Goal: Task Accomplishment & Management: Use online tool/utility

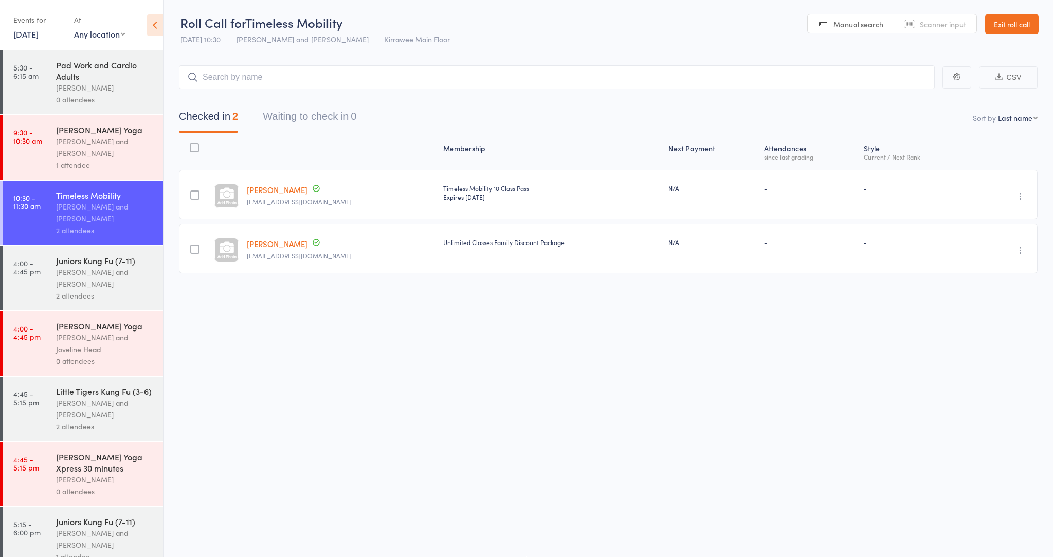
click at [39, 30] on link "[DATE]" at bounding box center [25, 33] width 25 height 11
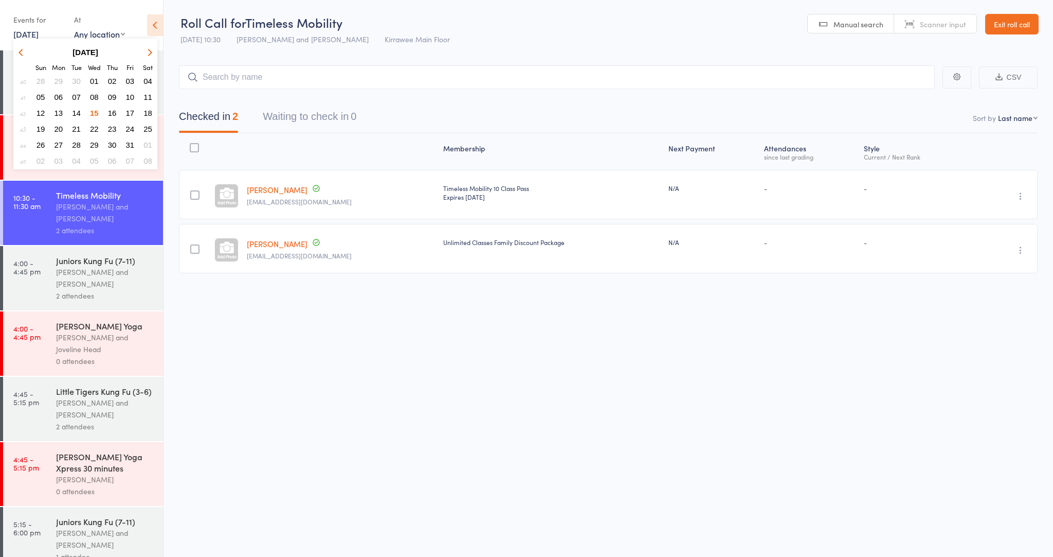
click at [150, 53] on icon "button" at bounding box center [148, 51] width 7 height 7
click at [144, 52] on button "button" at bounding box center [147, 52] width 15 height 14
click at [78, 12] on div "At" at bounding box center [99, 19] width 51 height 17
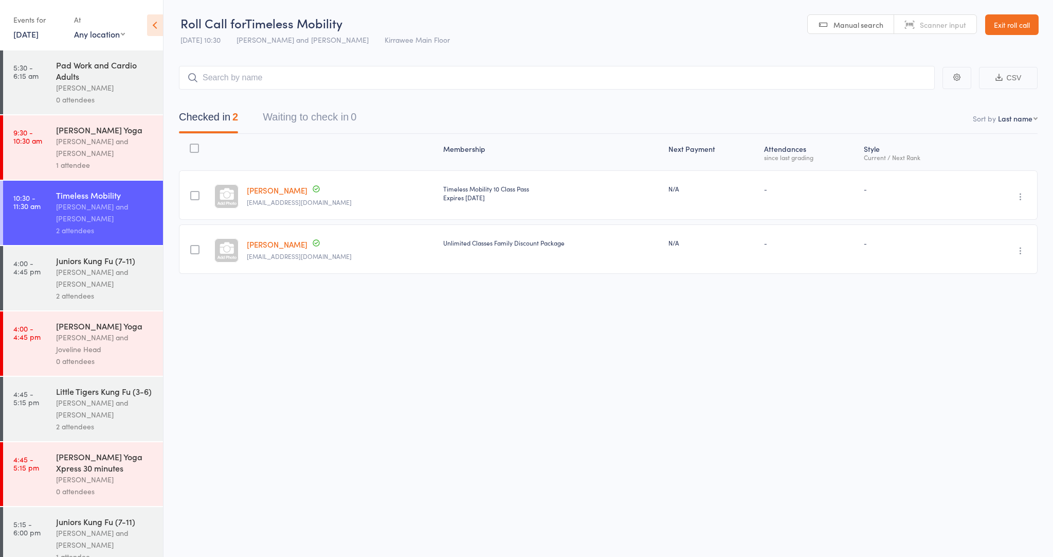
click at [92, 83] on div "[PERSON_NAME]" at bounding box center [105, 88] width 98 height 12
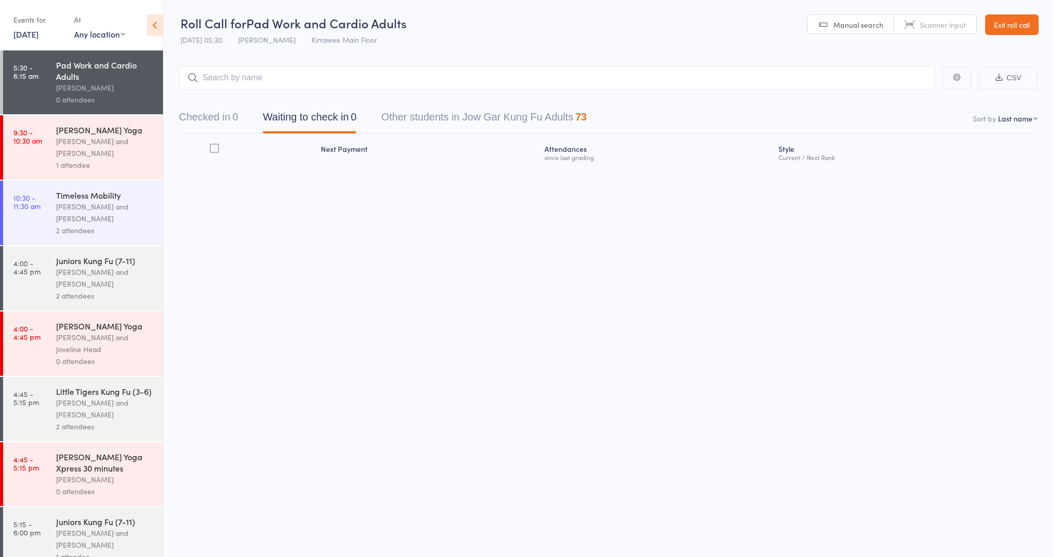
click at [1020, 18] on link "Exit roll call" at bounding box center [1012, 24] width 53 height 21
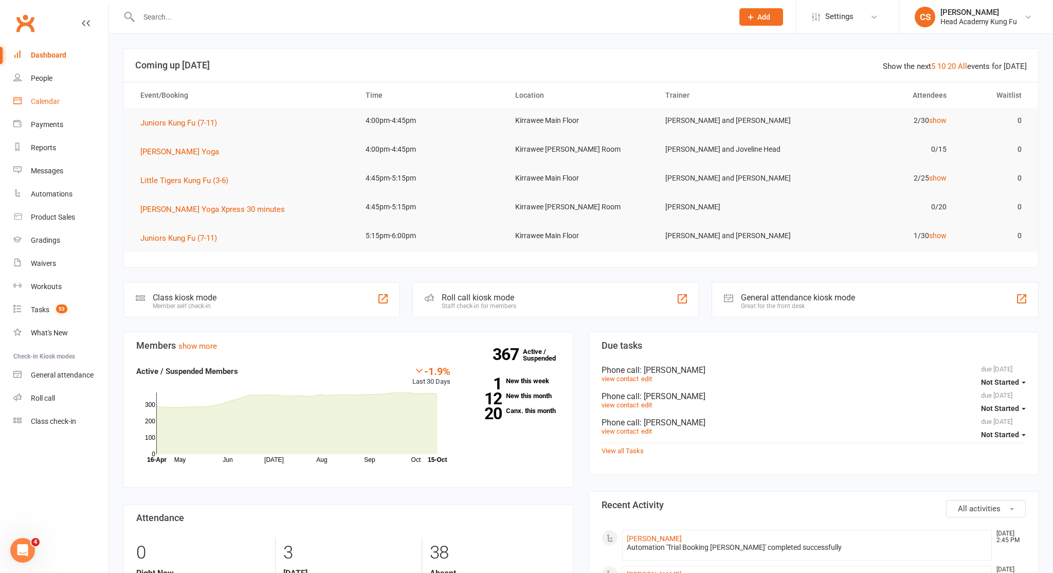
click at [48, 97] on div "Calendar" at bounding box center [45, 101] width 29 height 8
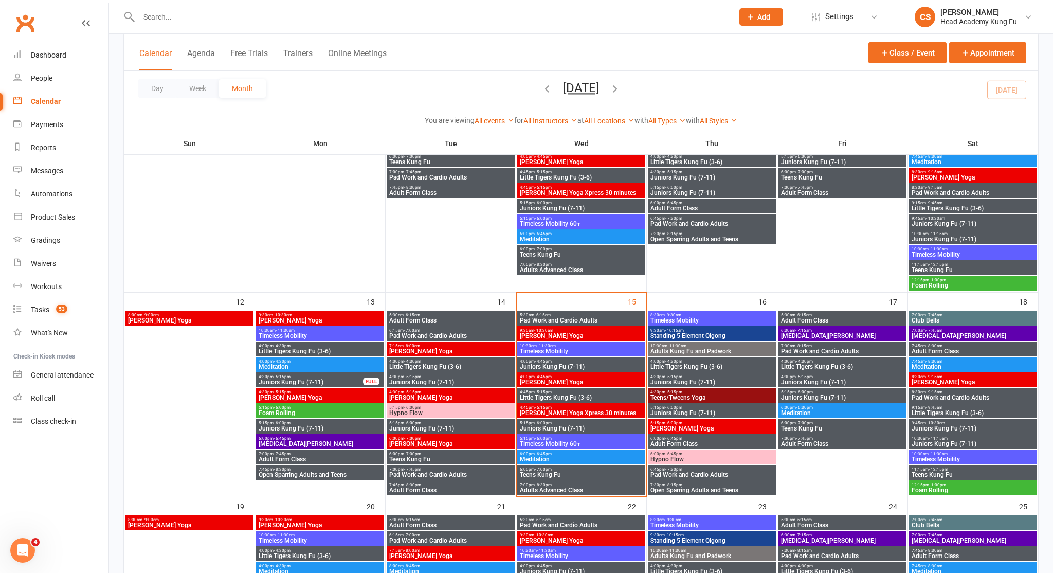
scroll to position [335, 0]
click at [583, 317] on span "Pad Work and Cardio Adults" at bounding box center [582, 320] width 124 height 6
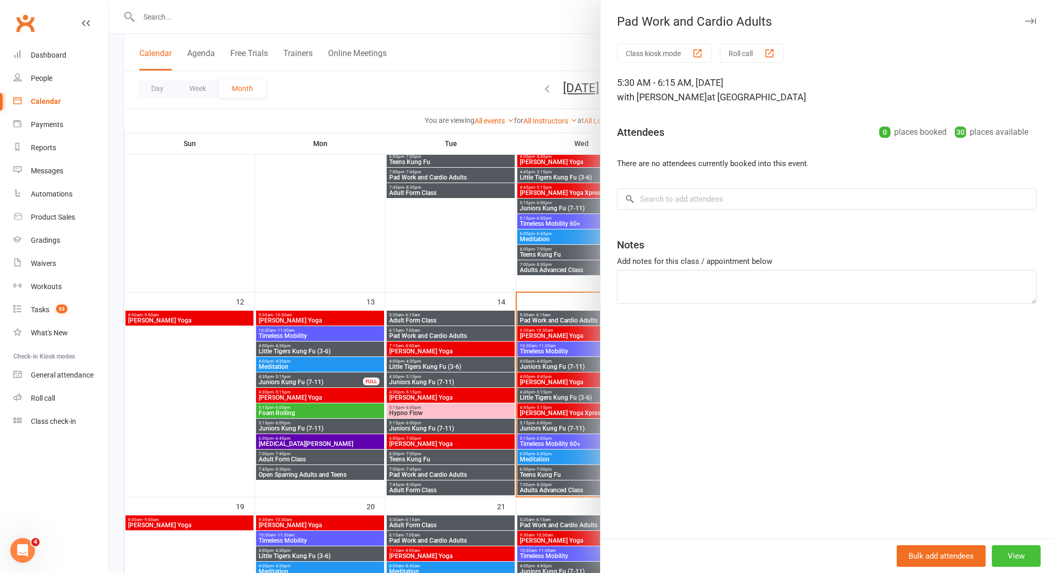
click at [1028, 561] on button "View" at bounding box center [1016, 556] width 49 height 22
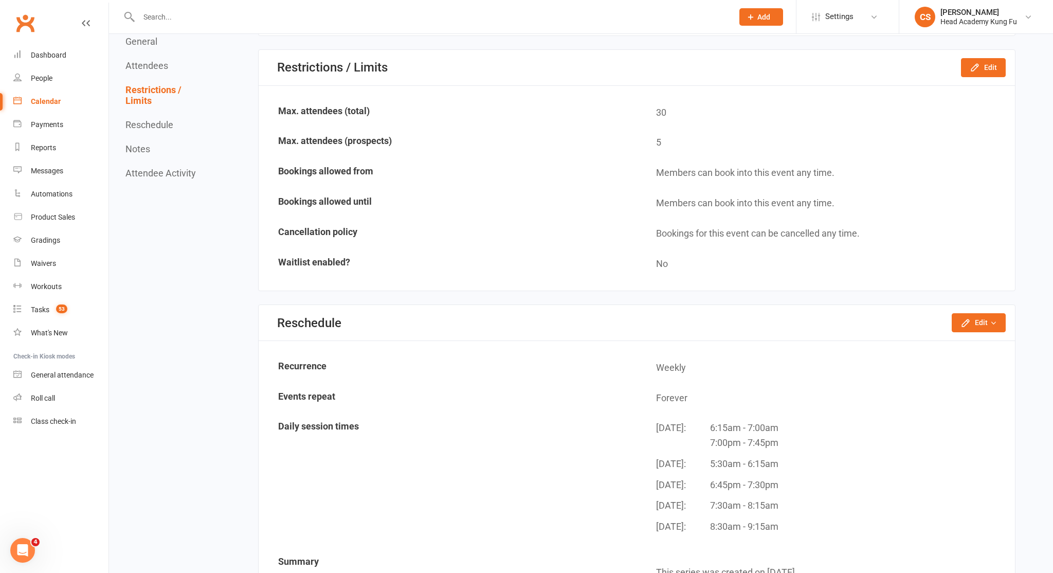
scroll to position [738, 0]
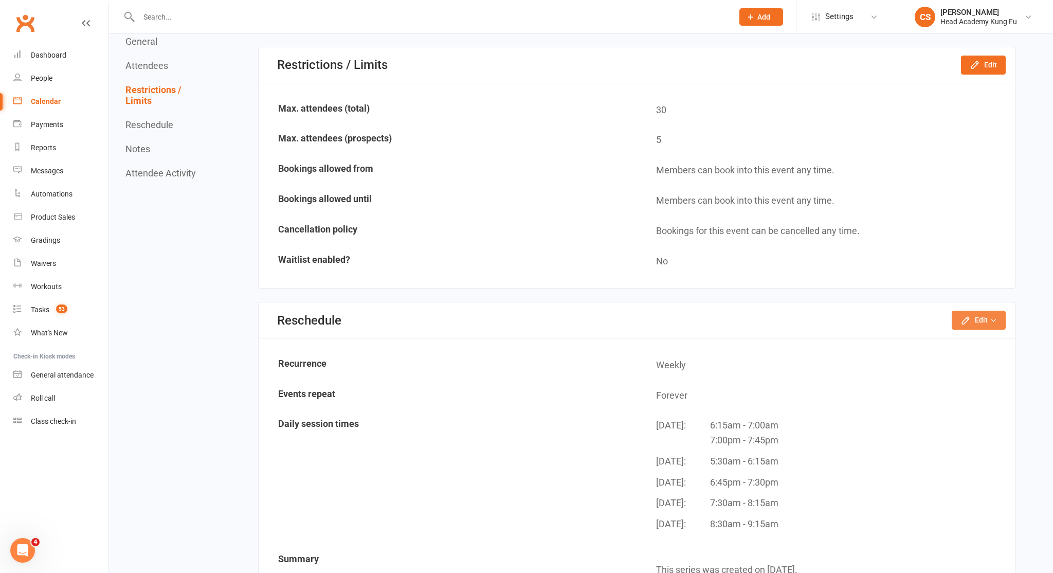
click at [970, 318] on button "Edit" at bounding box center [979, 320] width 54 height 19
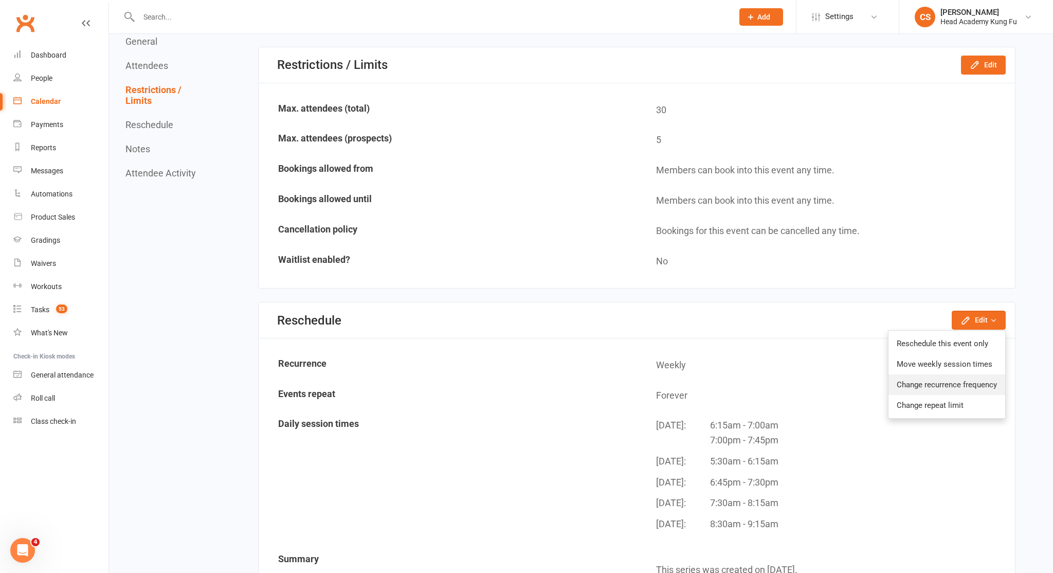
click at [934, 374] on link "Change recurrence frequency" at bounding box center [947, 384] width 117 height 21
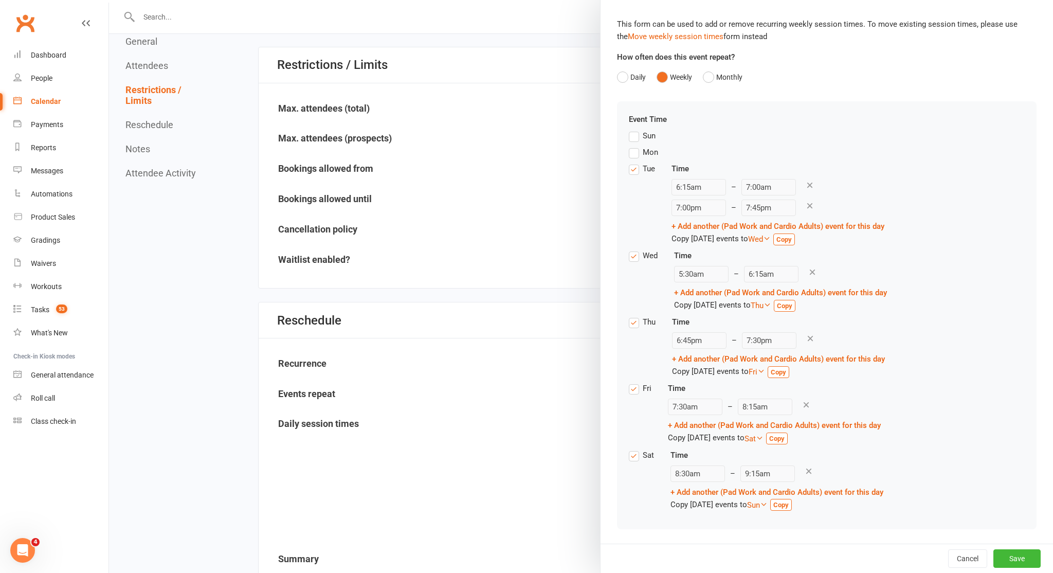
scroll to position [33, 0]
click at [633, 256] on label "Wed" at bounding box center [643, 256] width 29 height 12
click at [633, 250] on input "Wed" at bounding box center [632, 250] width 7 height 0
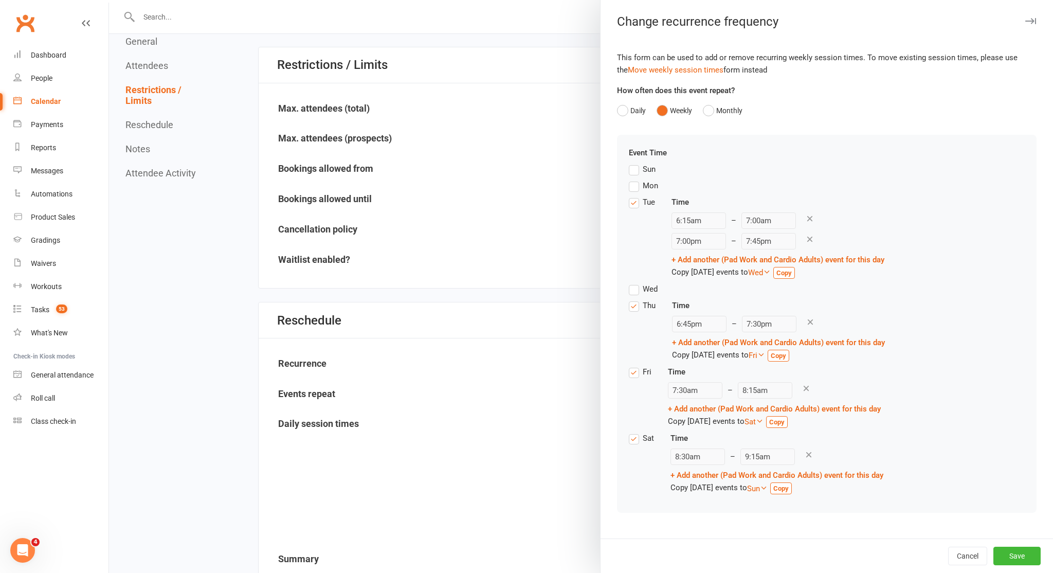
scroll to position [0, 0]
click at [1012, 561] on button "Save" at bounding box center [1017, 556] width 47 height 19
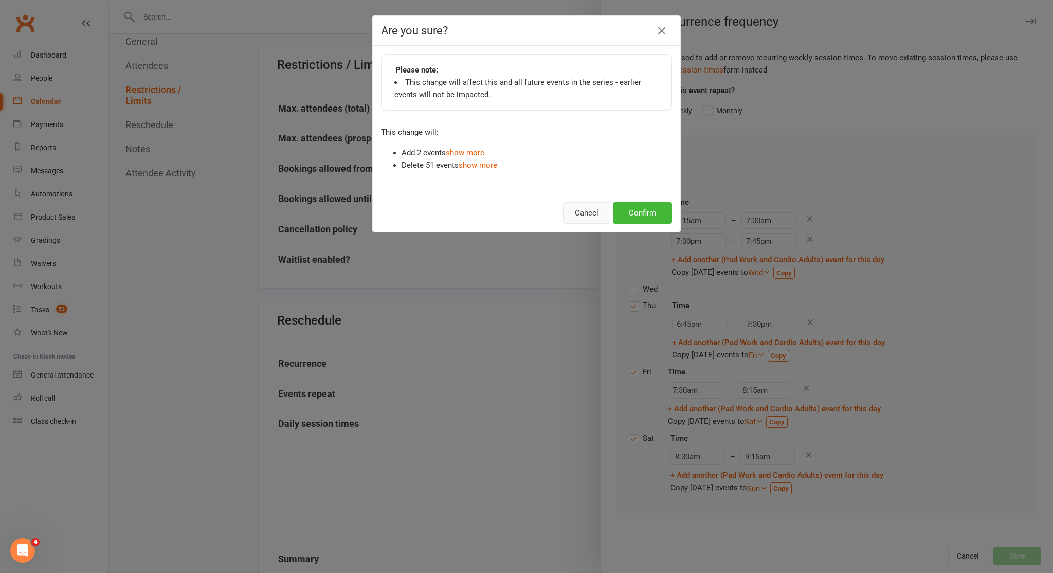
click at [582, 207] on button "Cancel" at bounding box center [586, 213] width 47 height 22
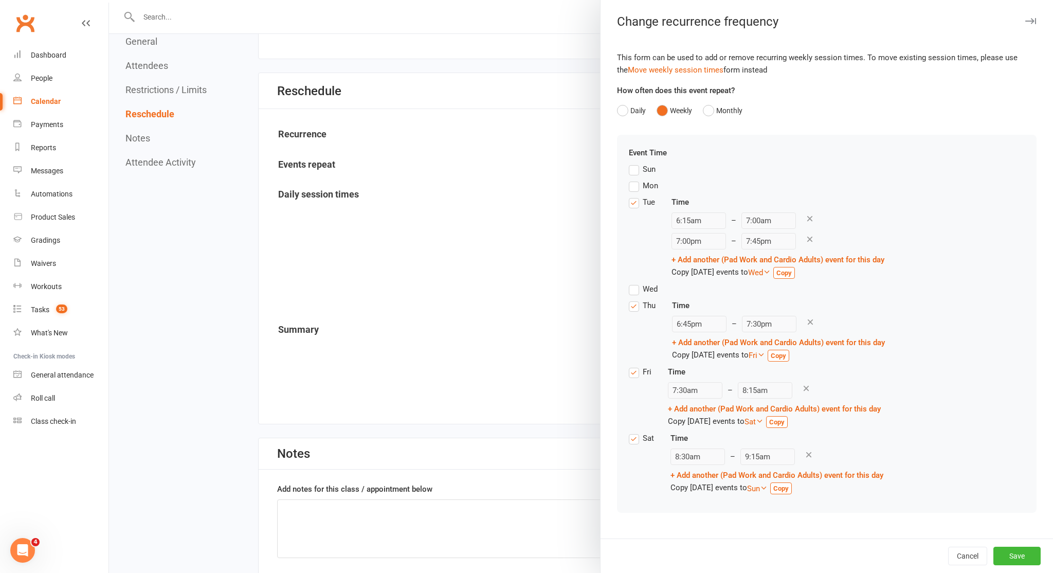
scroll to position [967, 0]
click at [1016, 556] on button "Save" at bounding box center [1017, 556] width 47 height 19
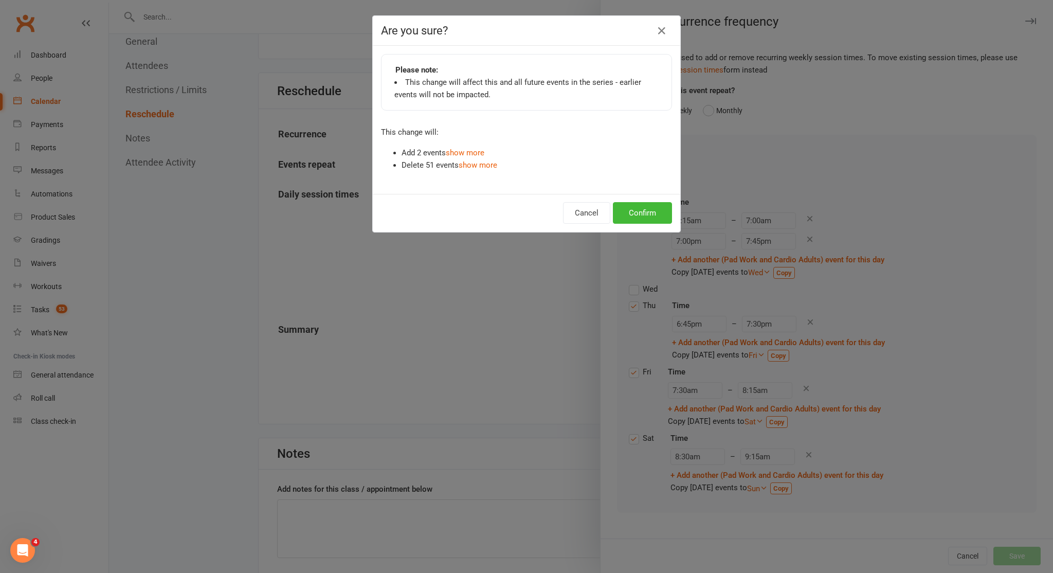
click at [632, 212] on button "Confirm" at bounding box center [642, 213] width 59 height 22
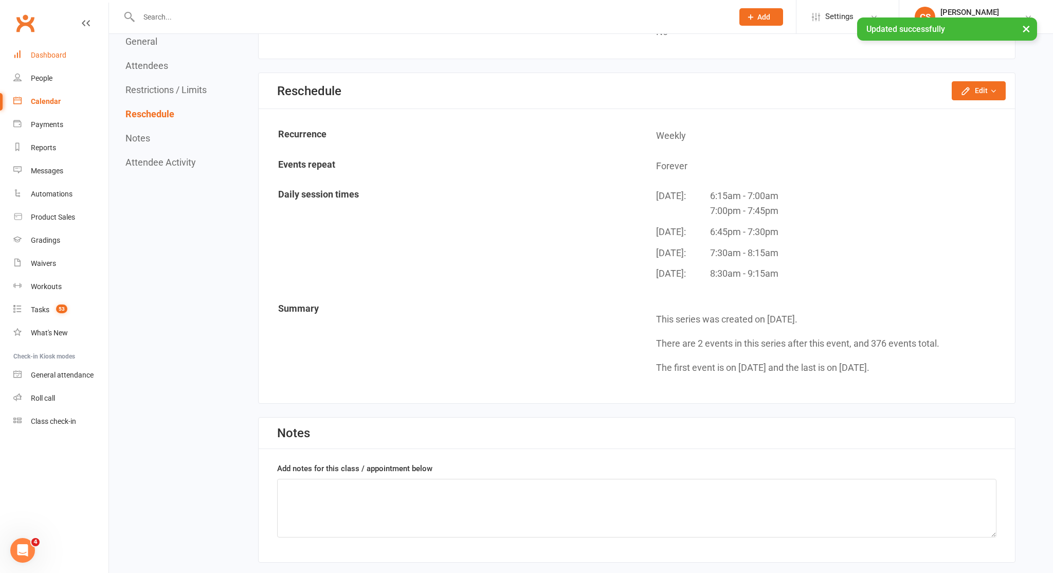
click at [58, 53] on div "Dashboard" at bounding box center [48, 55] width 35 height 8
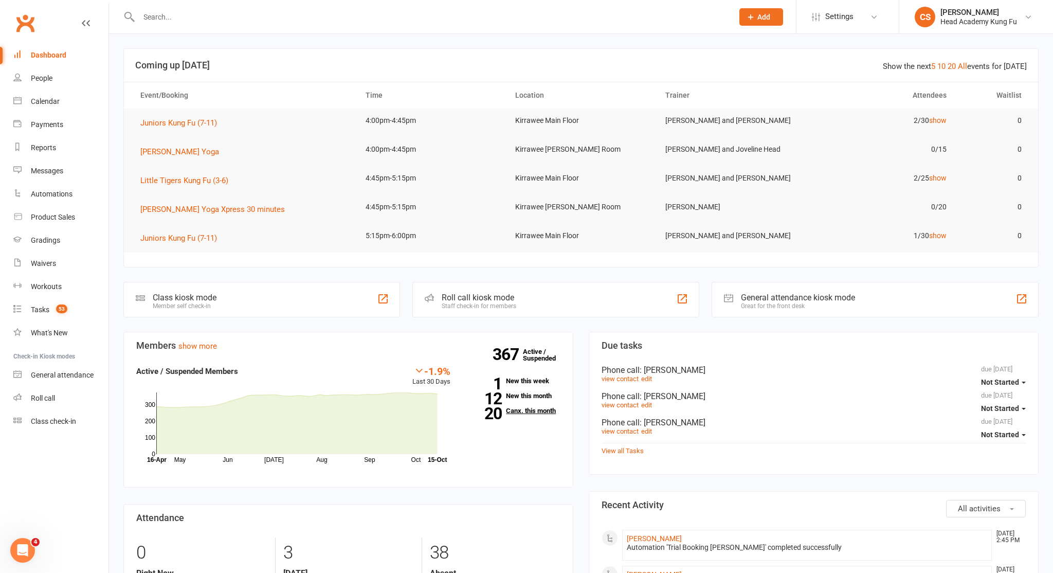
click at [524, 410] on link "20 Canx. this month" at bounding box center [513, 410] width 95 height 7
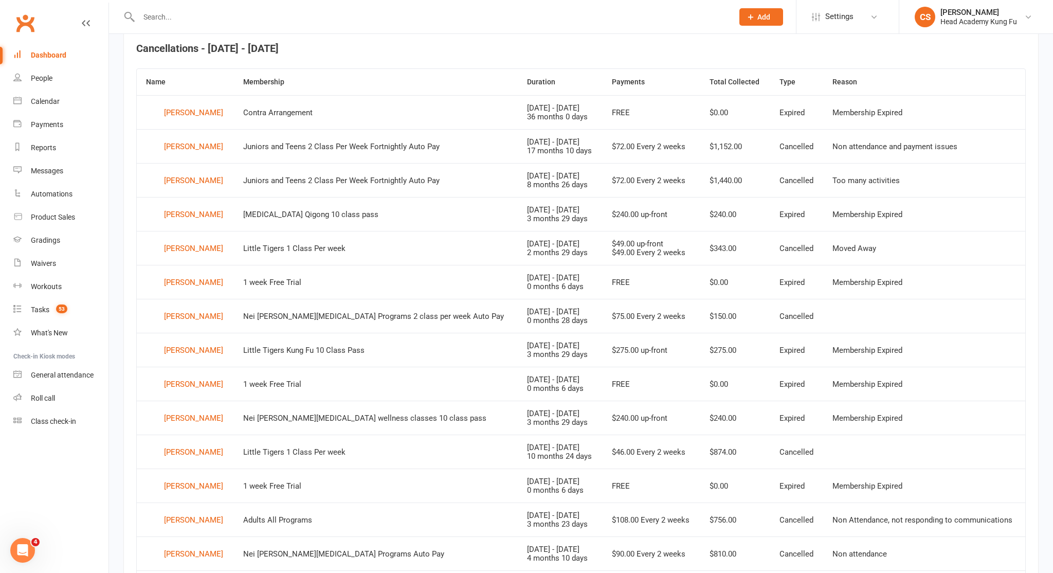
click at [57, 55] on div "Dashboard" at bounding box center [48, 55] width 35 height 8
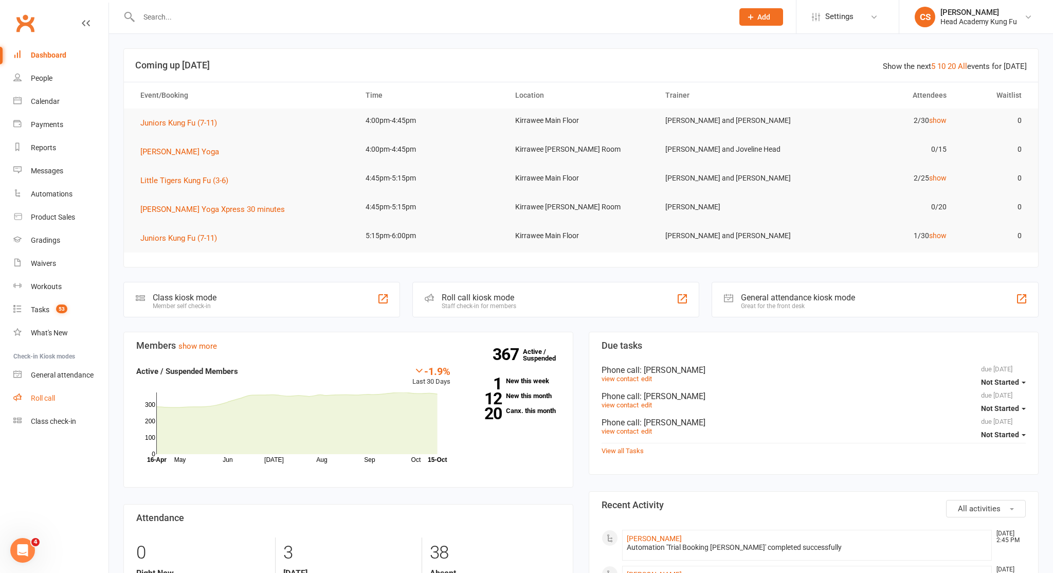
click at [50, 397] on div "Roll call" at bounding box center [43, 398] width 24 height 8
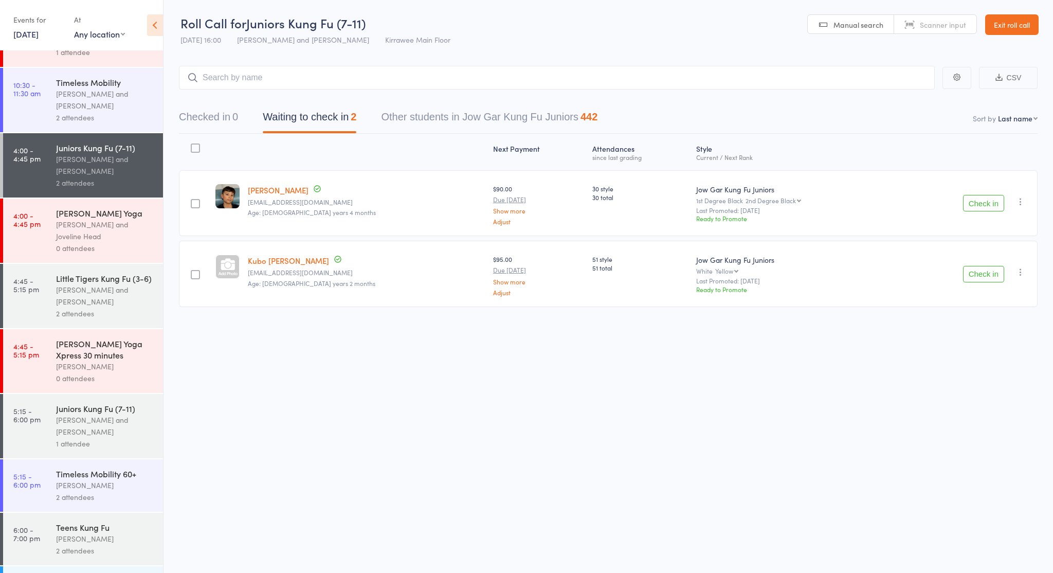
scroll to position [51, 0]
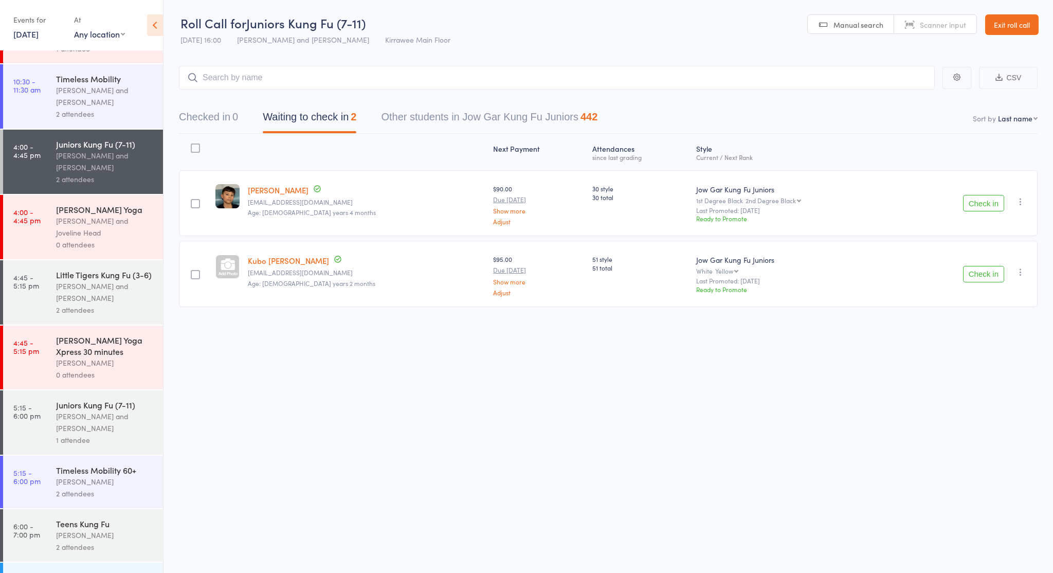
click at [105, 288] on div "[PERSON_NAME] and [PERSON_NAME]" at bounding box center [105, 292] width 98 height 24
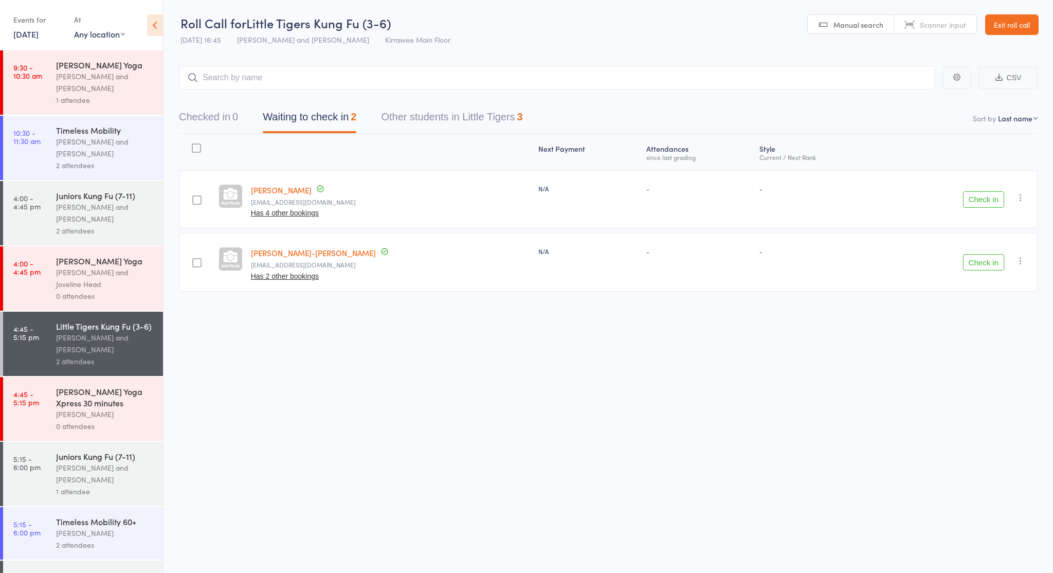
click at [117, 223] on div "[PERSON_NAME] and [PERSON_NAME]" at bounding box center [105, 213] width 98 height 24
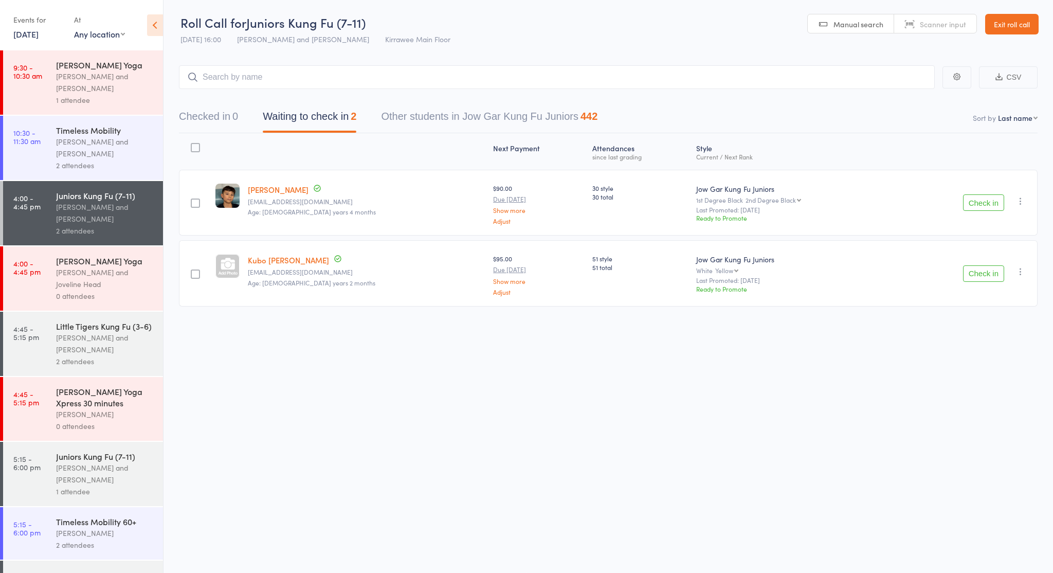
scroll to position [1, 0]
click at [85, 451] on div "Juniors Kung Fu (7-11)" at bounding box center [105, 456] width 98 height 11
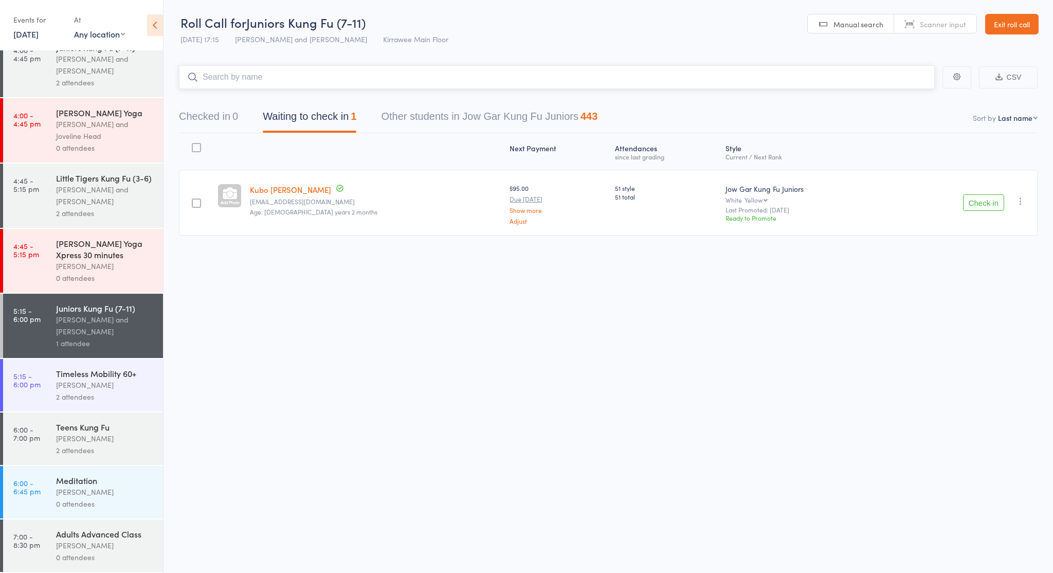
scroll to position [148, 0]
click at [88, 438] on div "[PERSON_NAME]" at bounding box center [105, 439] width 98 height 12
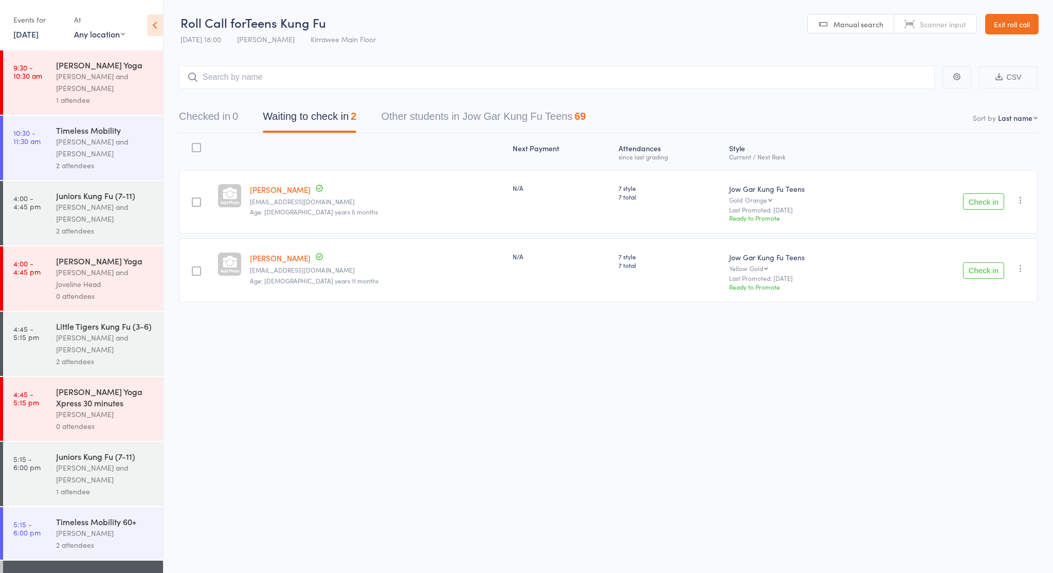
scroll to position [1, 0]
click at [106, 518] on div "Timeless Mobility 60+" at bounding box center [105, 521] width 98 height 11
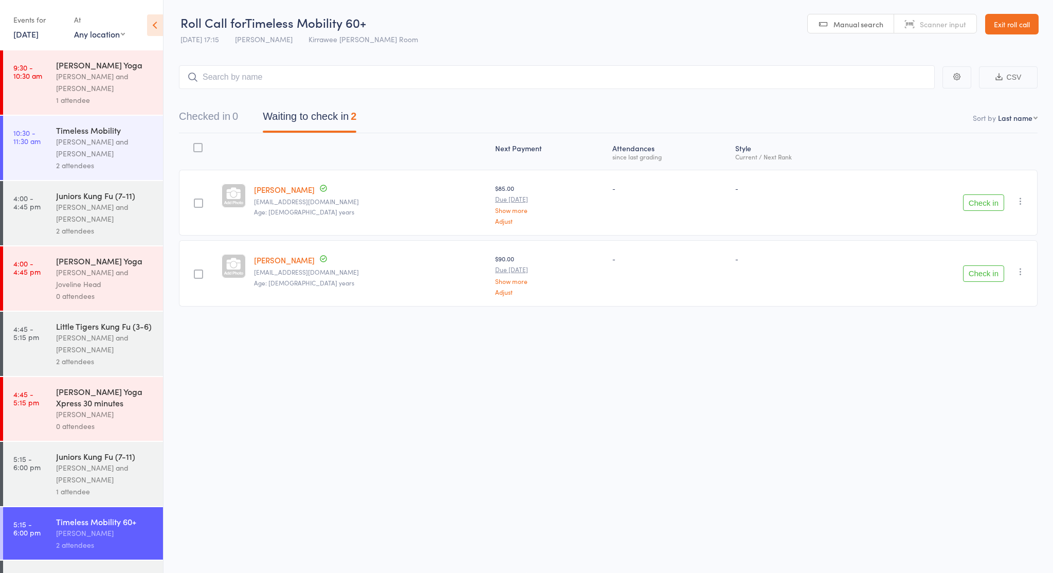
click at [110, 333] on div "[PERSON_NAME] and [PERSON_NAME]" at bounding box center [105, 344] width 98 height 24
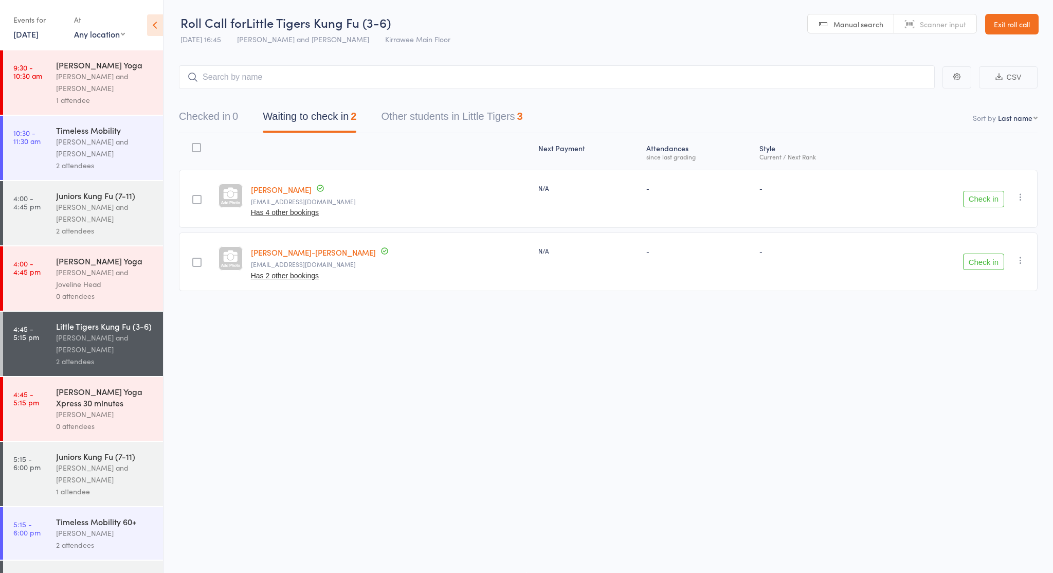
click at [115, 212] on div "[PERSON_NAME] and [PERSON_NAME]" at bounding box center [105, 213] width 98 height 24
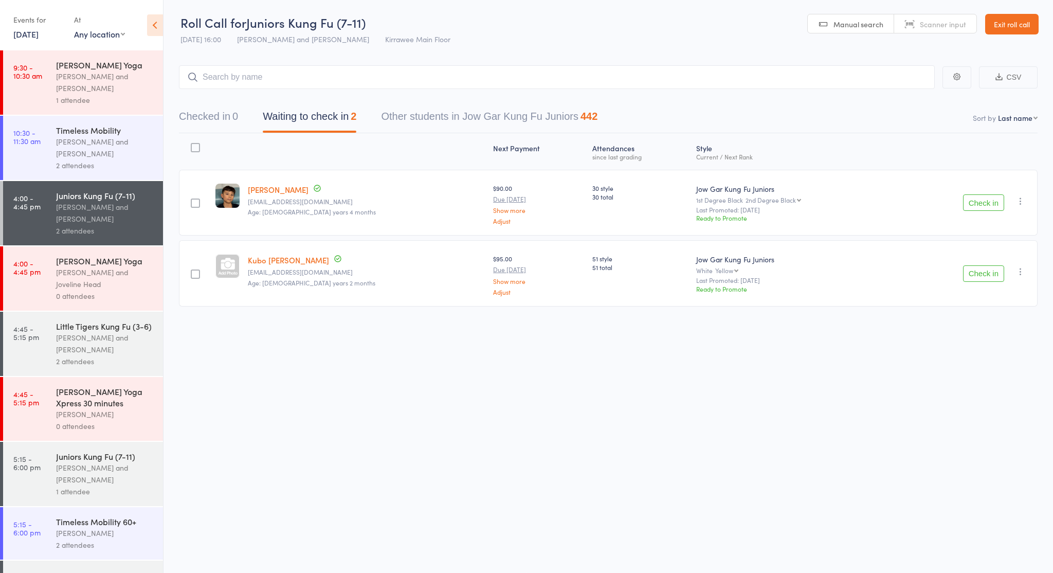
click at [208, 127] on button "Checked in 0" at bounding box center [208, 118] width 59 height 27
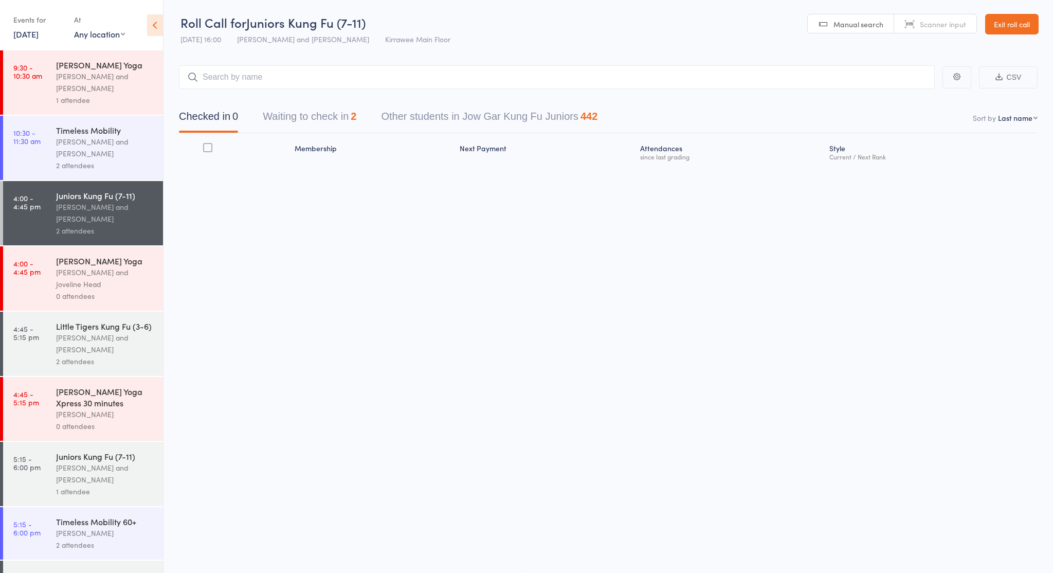
click at [238, 79] on input "search" at bounding box center [557, 77] width 756 height 24
click at [298, 121] on button "Waiting to check in 2" at bounding box center [310, 118] width 94 height 27
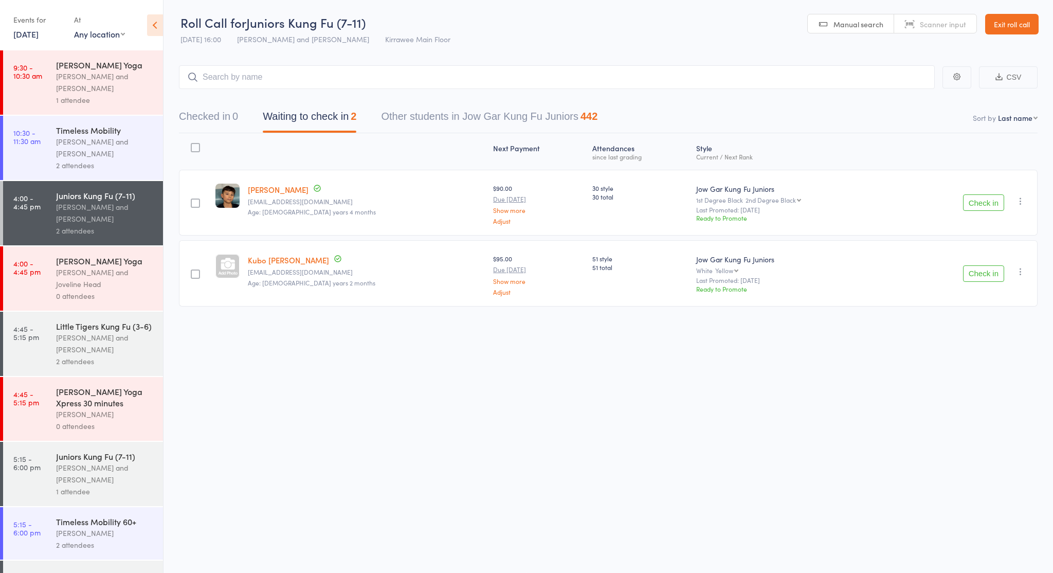
click at [974, 200] on button "Check in" at bounding box center [983, 202] width 41 height 16
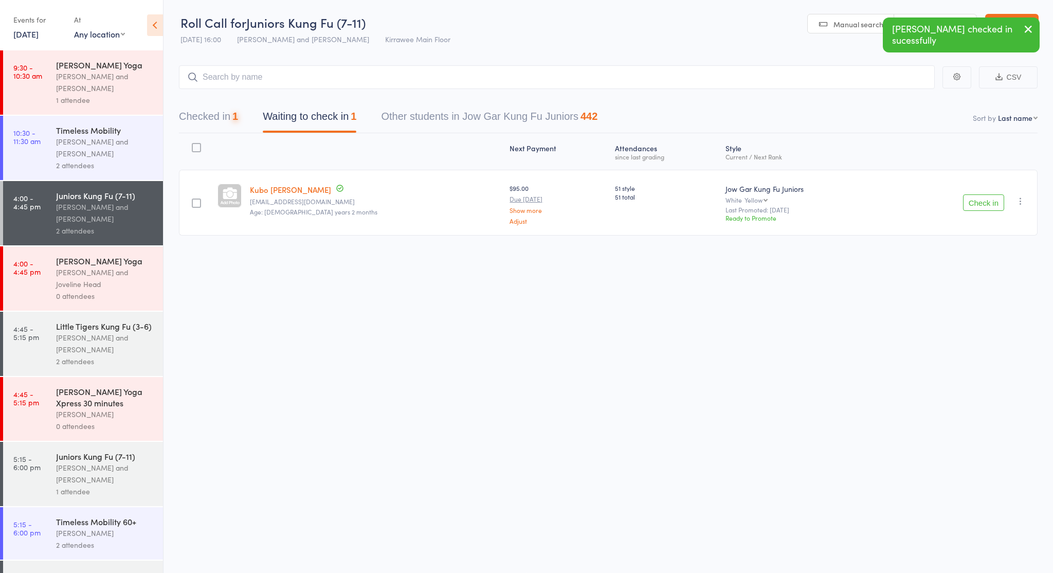
click at [227, 123] on button "Checked in 1" at bounding box center [208, 118] width 59 height 27
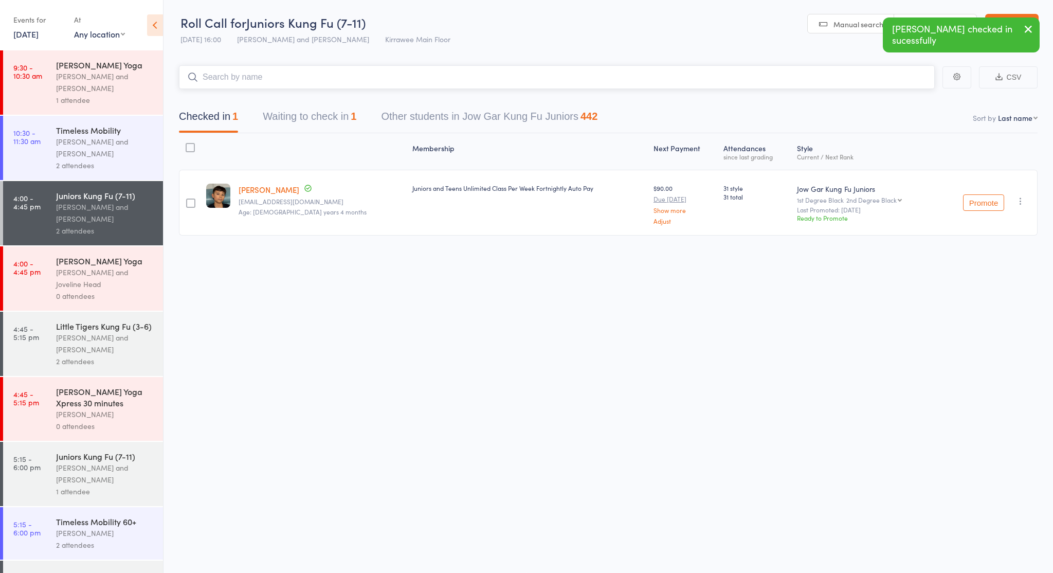
click at [291, 85] on input "search" at bounding box center [557, 77] width 756 height 24
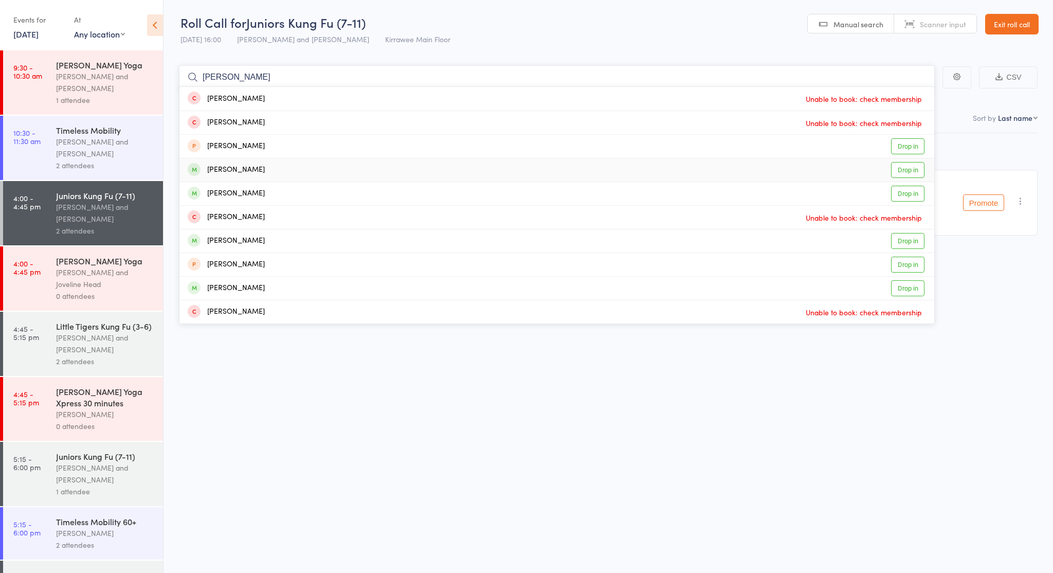
scroll to position [2, 1]
type input "William"
click at [908, 245] on link "Drop in" at bounding box center [907, 241] width 33 height 16
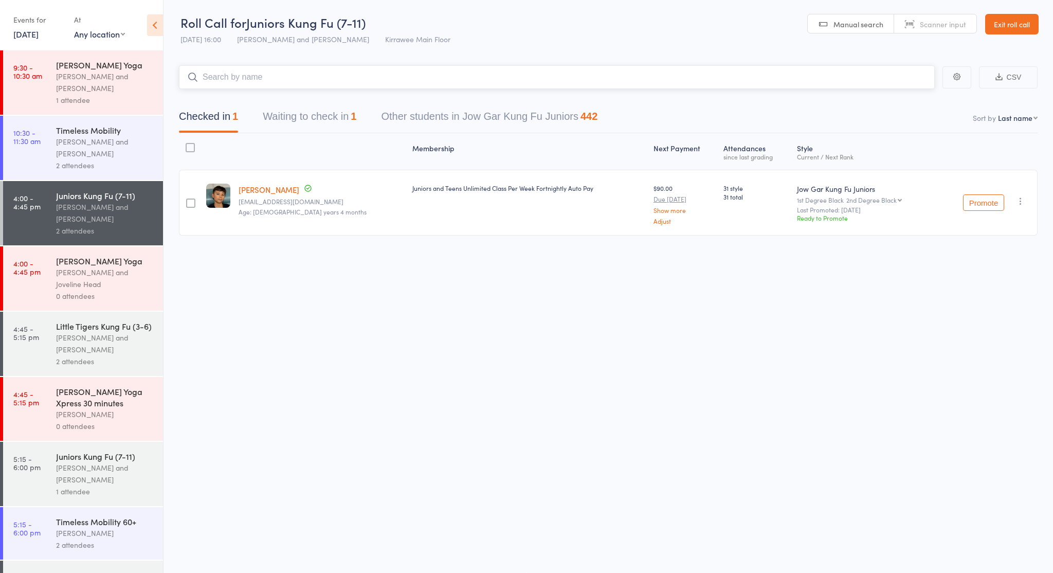
scroll to position [1, 0]
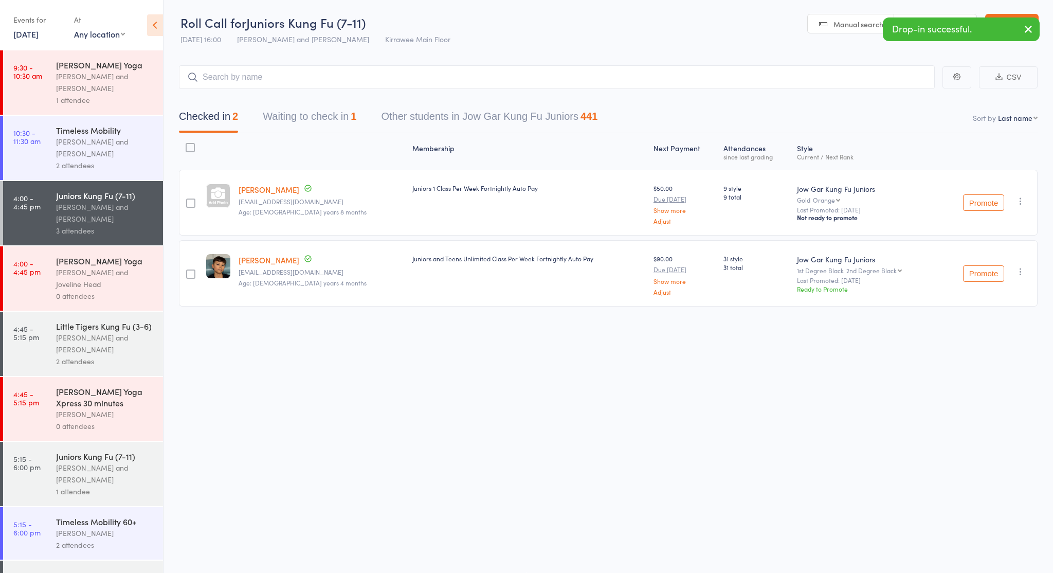
click at [1029, 204] on div "Promote Undo check-in Promote Send message Add Note Add Task Add Flag Remove Ma…" at bounding box center [988, 203] width 100 height 66
click at [1019, 204] on icon "button" at bounding box center [1021, 201] width 10 height 10
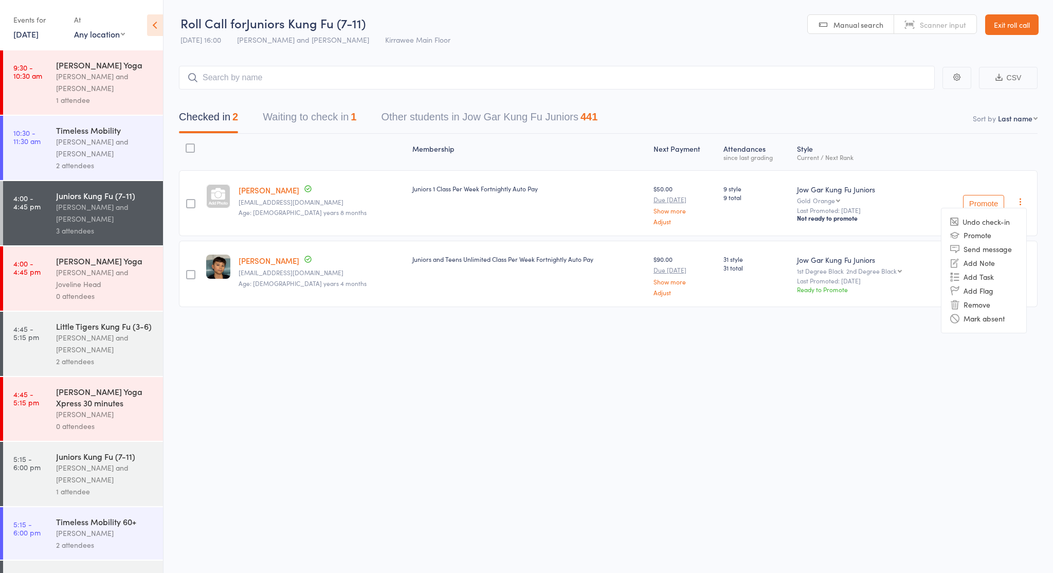
drag, startPoint x: 975, startPoint y: 308, endPoint x: 623, endPoint y: 287, distance: 352.5
click at [975, 308] on li "Remove" at bounding box center [984, 305] width 85 height 14
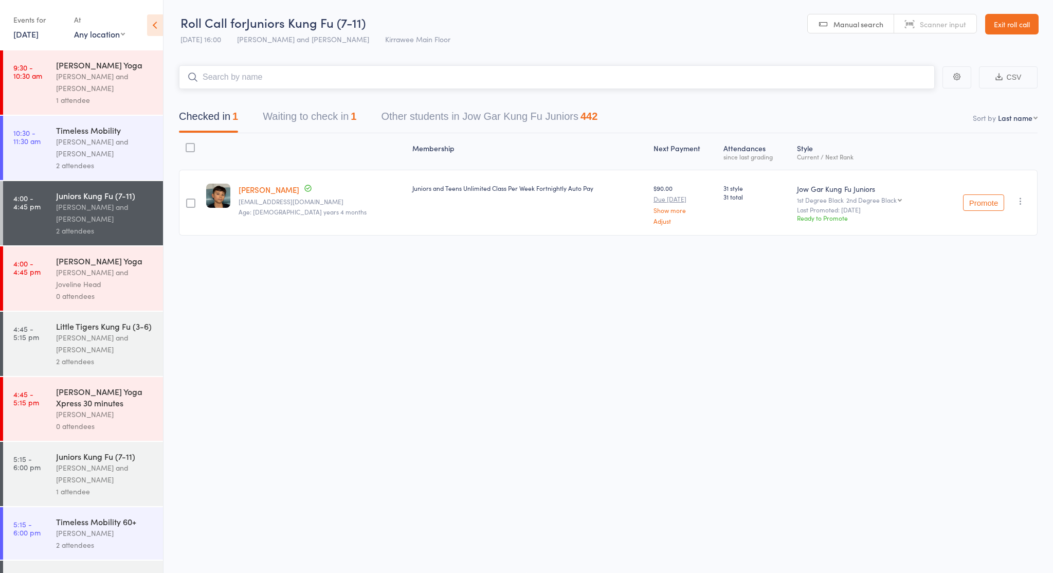
click at [543, 79] on input "search" at bounding box center [557, 77] width 756 height 24
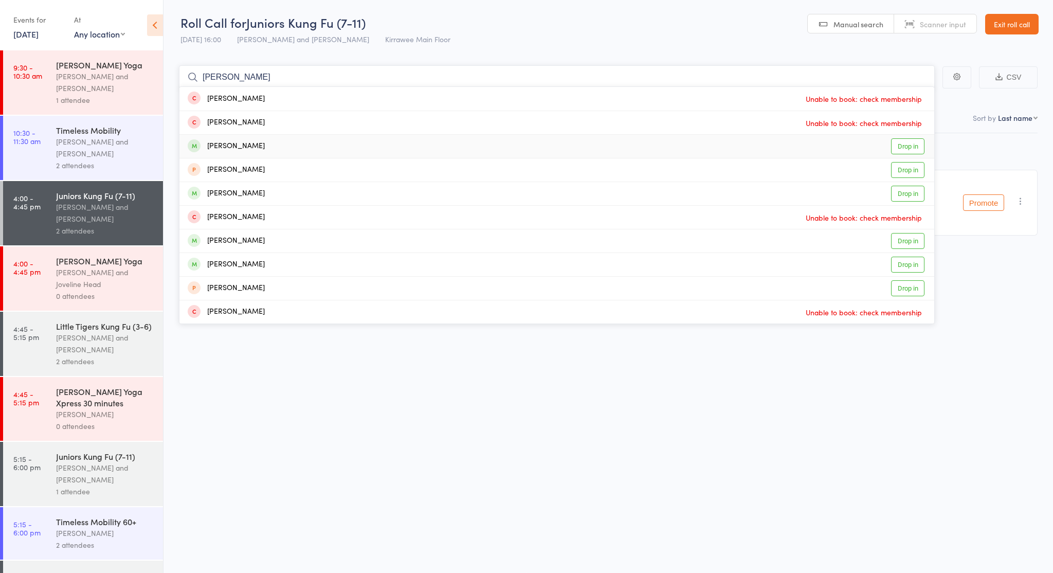
scroll to position [1, 0]
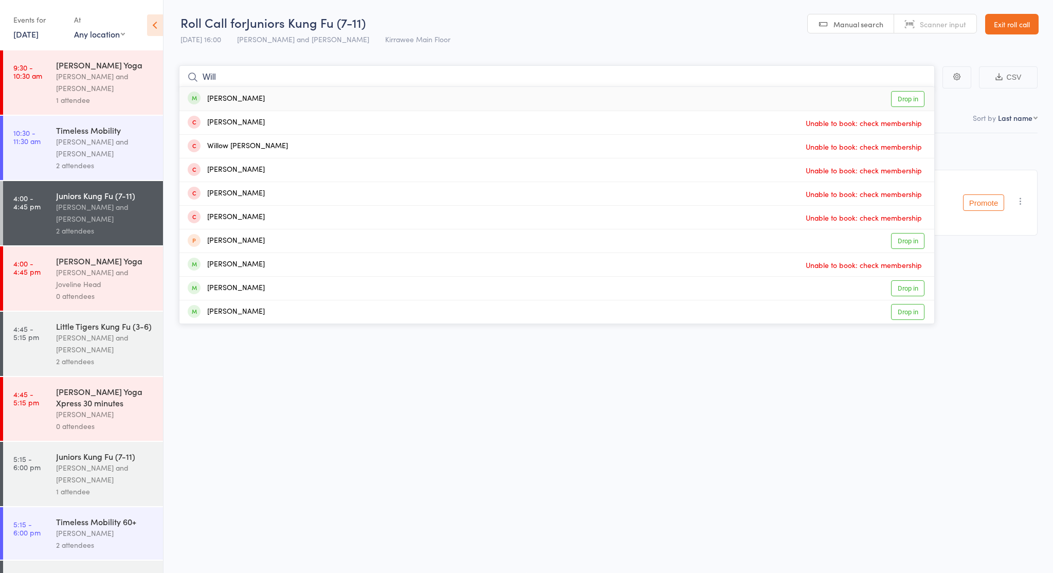
type input "Will"
click at [913, 95] on link "Drop in" at bounding box center [907, 99] width 33 height 16
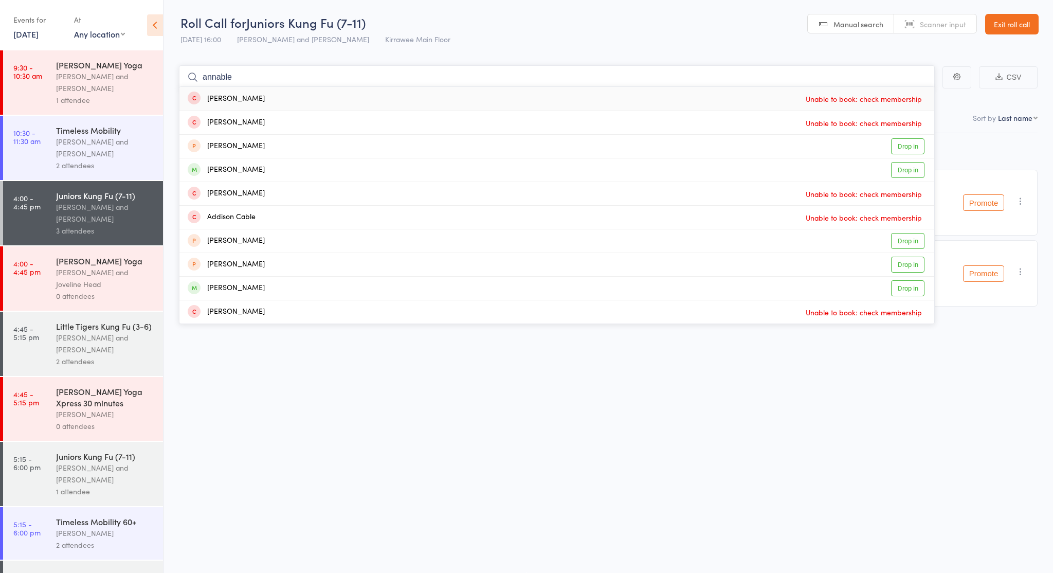
type input "Annabel"
drag, startPoint x: 649, startPoint y: 246, endPoint x: 897, endPoint y: 168, distance: 260.5
click at [897, 168] on link "Drop in" at bounding box center [907, 170] width 33 height 16
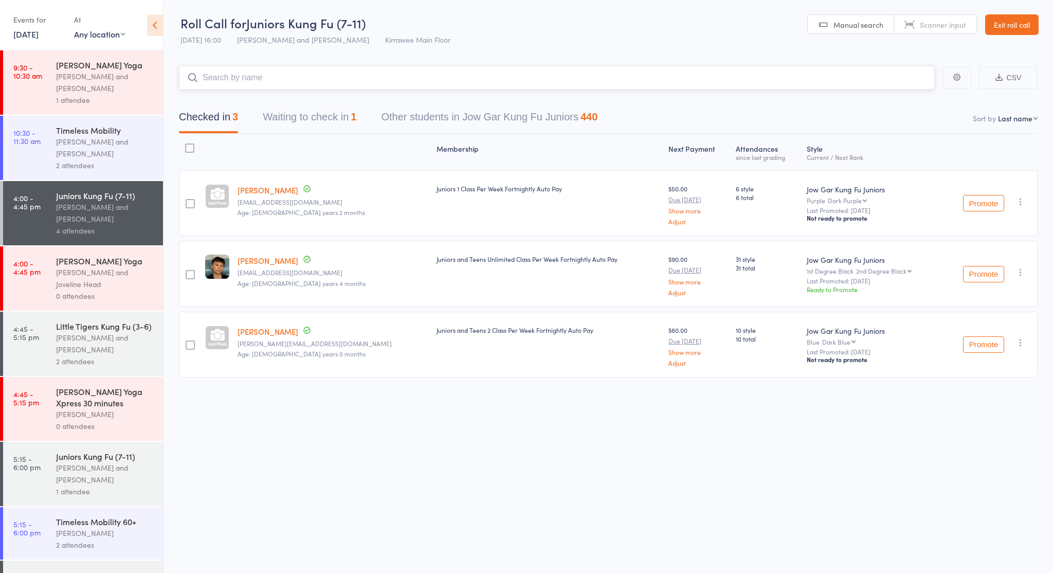
scroll to position [0, 0]
click at [1023, 269] on icon "button" at bounding box center [1021, 272] width 10 height 10
drag, startPoint x: 354, startPoint y: 490, endPoint x: 341, endPoint y: 476, distance: 19.3
click at [352, 487] on div "Roll Call for Juniors Kung Fu (7-11) 15 Oct 16:00 Nathan Head and Nathan Donnel…" at bounding box center [526, 286] width 1053 height 573
click at [105, 360] on div "Little Tigers Kung Fu (3-6) Nathan Head and Nathan Donnellan 2 attendees" at bounding box center [109, 344] width 107 height 64
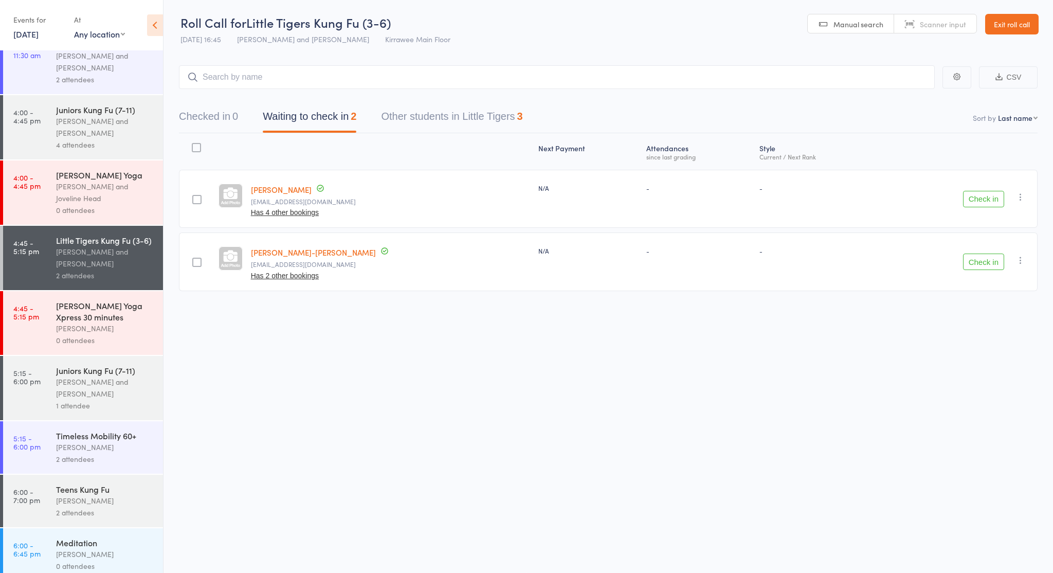
scroll to position [88, 0]
click at [120, 488] on div "Teens Kung Fu" at bounding box center [105, 486] width 98 height 11
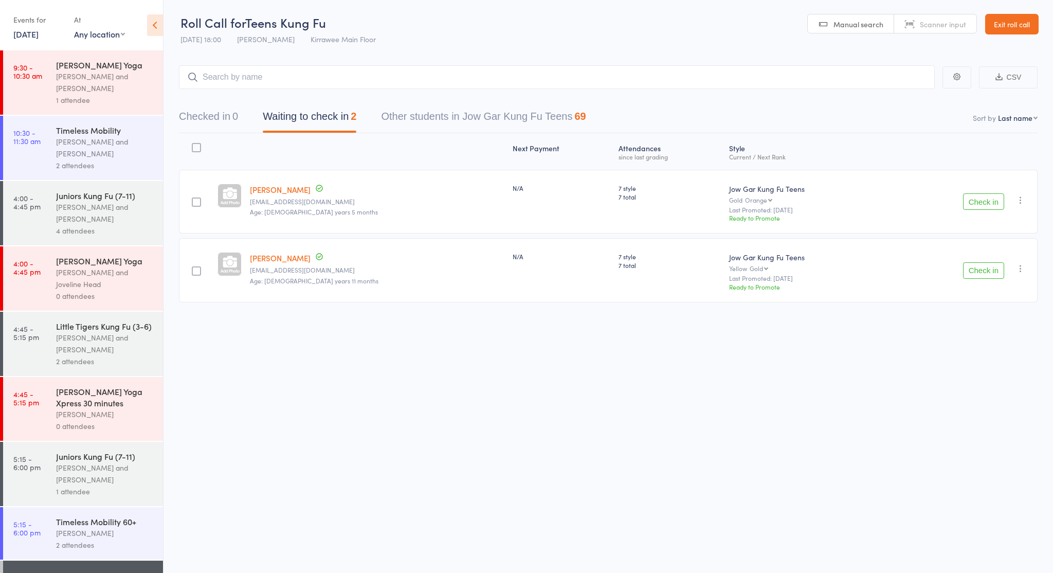
drag, startPoint x: 114, startPoint y: 487, endPoint x: 115, endPoint y: 482, distance: 5.2
click at [114, 485] on div "Juniors Kung Fu (7-11) Nathan Head and Nathan Donnellan 1 attendee" at bounding box center [109, 474] width 107 height 64
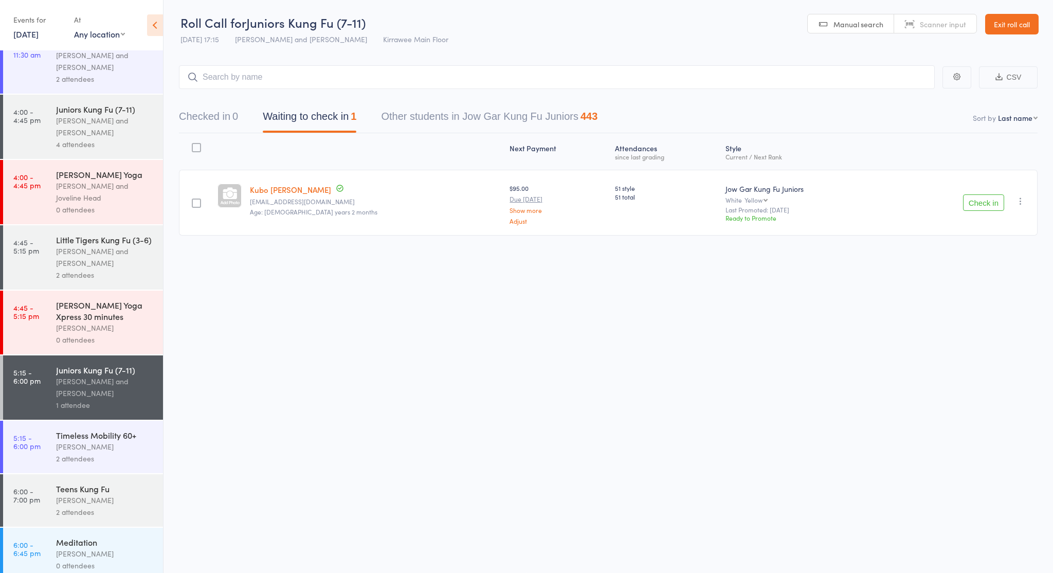
scroll to position [87, 0]
click at [95, 493] on div "Teens Kung Fu Nathan Head 2 attendees" at bounding box center [109, 499] width 107 height 52
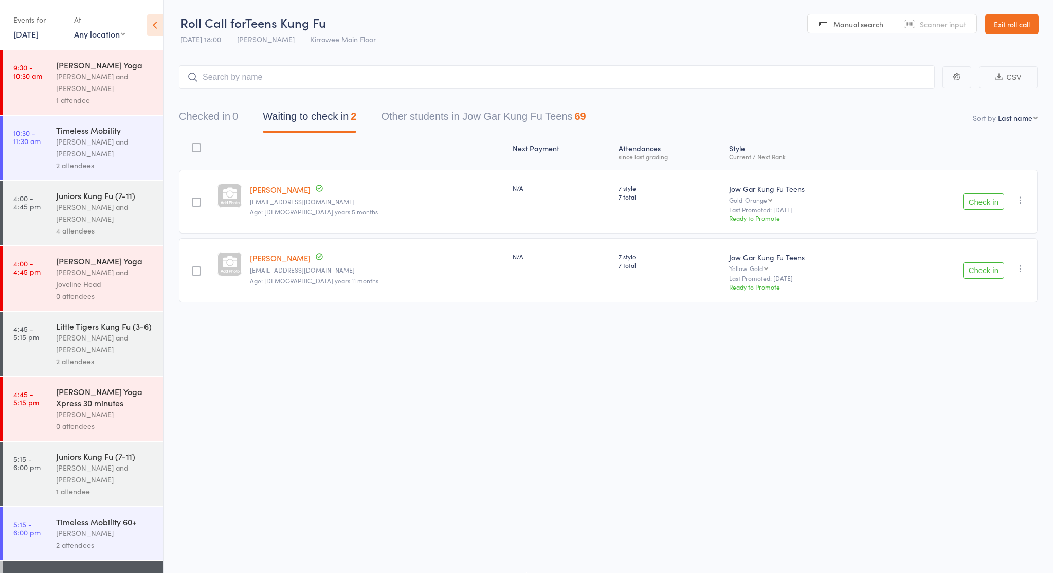
click at [89, 219] on div "[PERSON_NAME] and [PERSON_NAME]" at bounding box center [105, 213] width 98 height 24
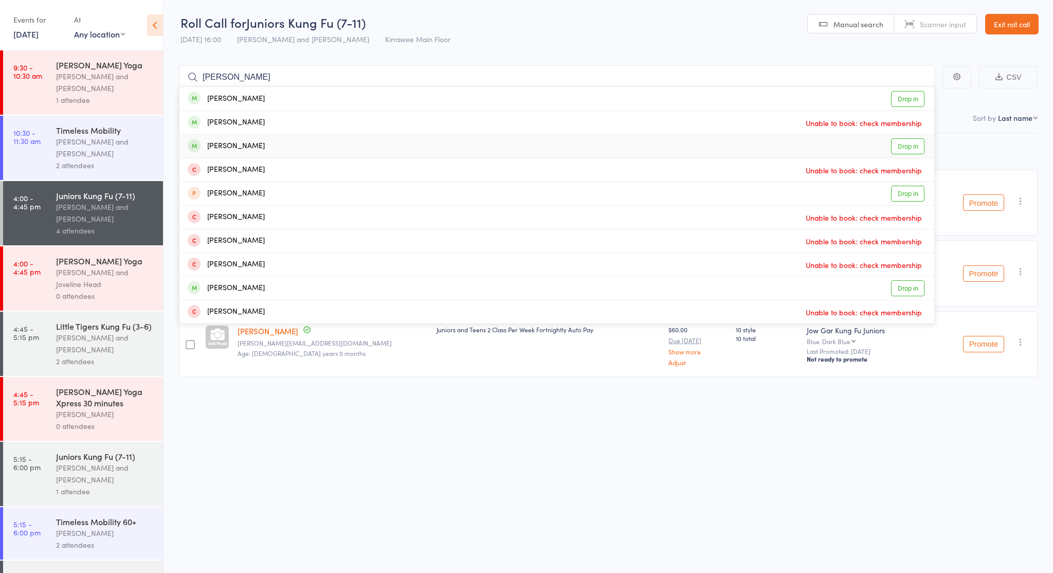
type input "mason"
click at [915, 141] on link "Drop in" at bounding box center [907, 146] width 33 height 16
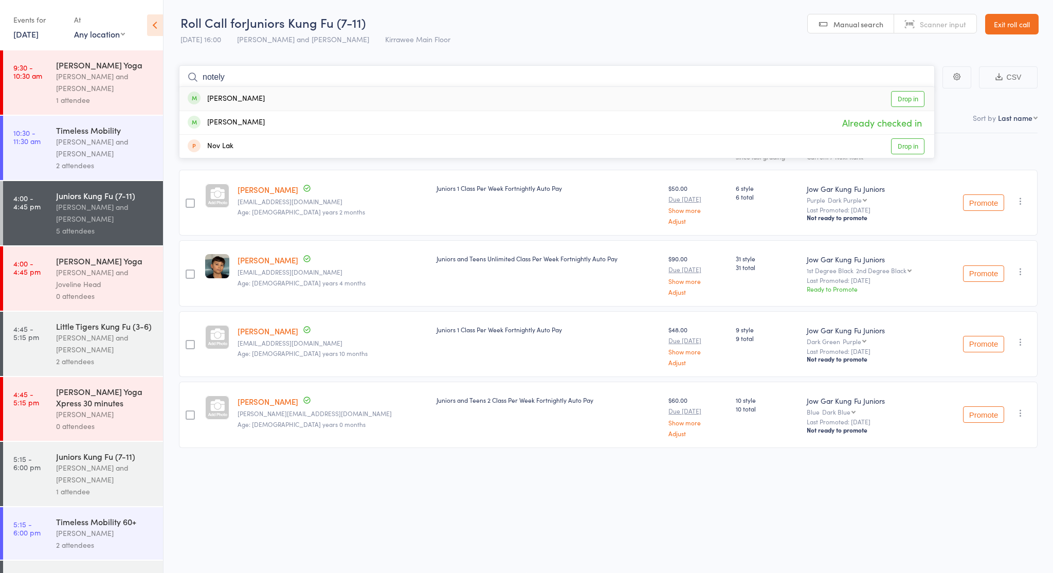
type input "notedly"
drag, startPoint x: 861, startPoint y: 118, endPoint x: 909, endPoint y: 99, distance: 52.3
click at [909, 99] on link "Drop in" at bounding box center [907, 99] width 33 height 16
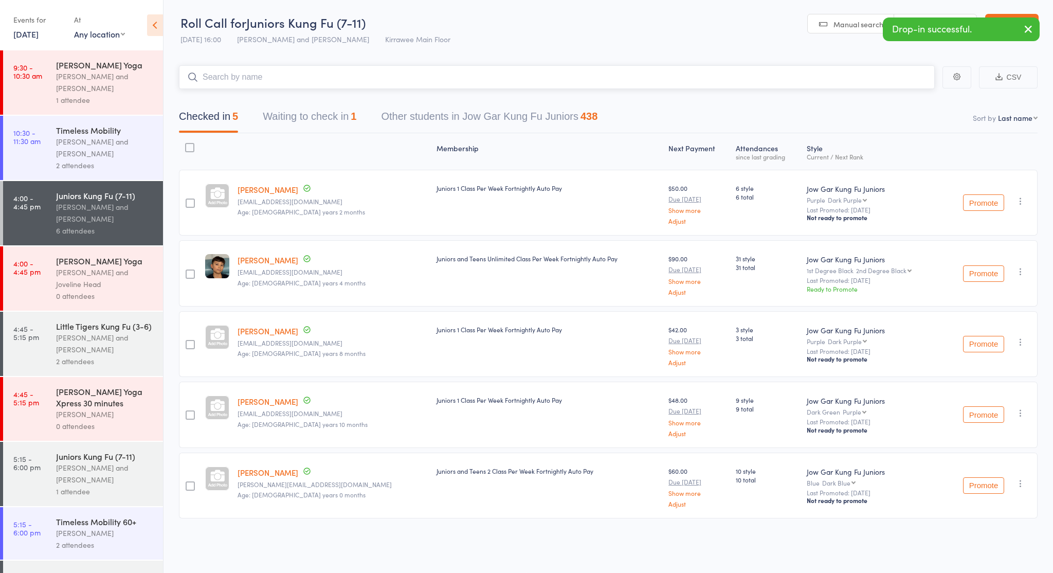
click at [636, 69] on input "search" at bounding box center [557, 77] width 756 height 24
click at [1017, 23] on link "Exit roll call" at bounding box center [1012, 24] width 53 height 21
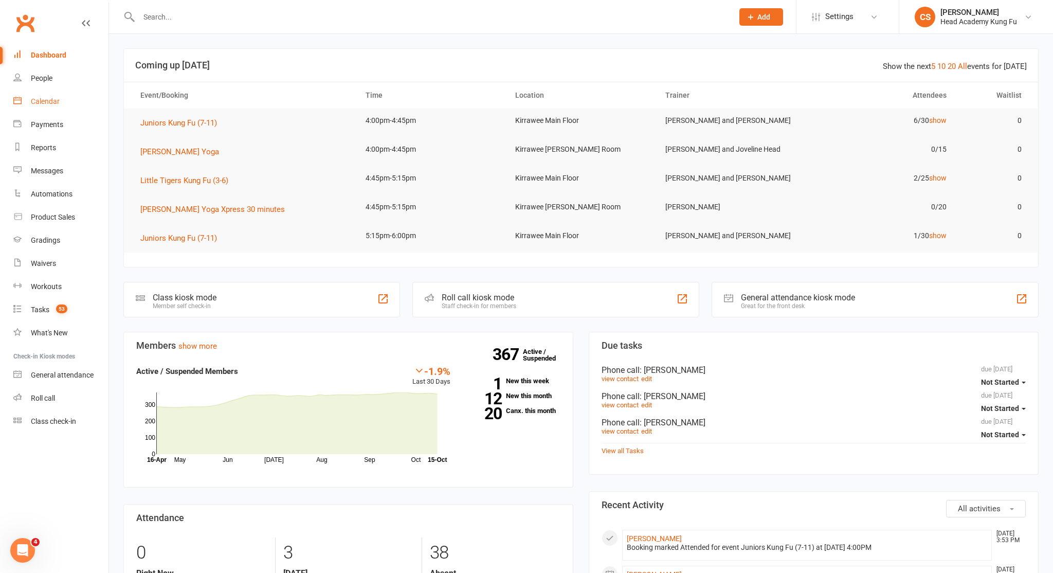
click at [48, 102] on div "Calendar" at bounding box center [45, 101] width 29 height 8
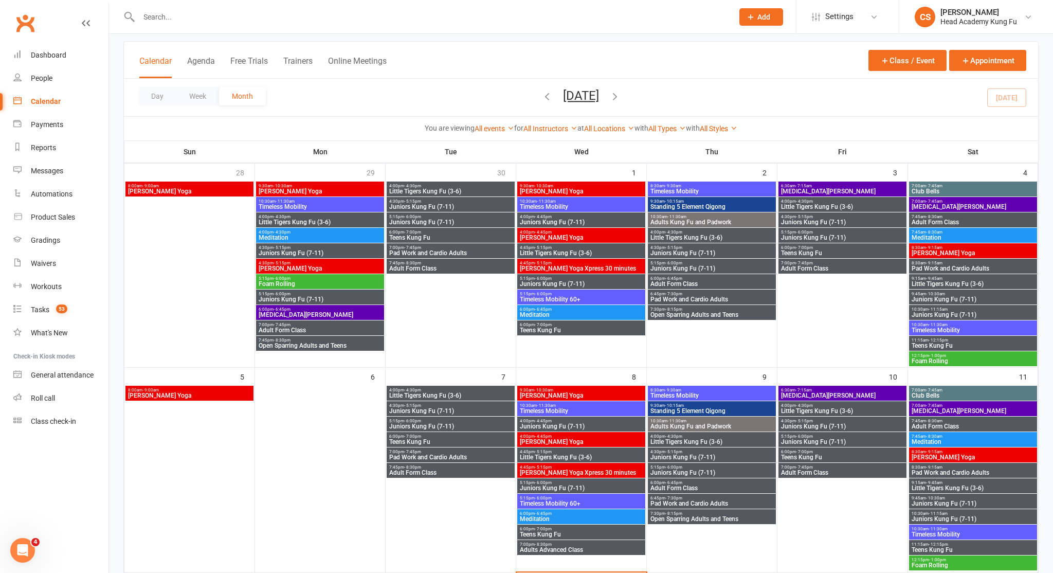
scroll to position [64, 0]
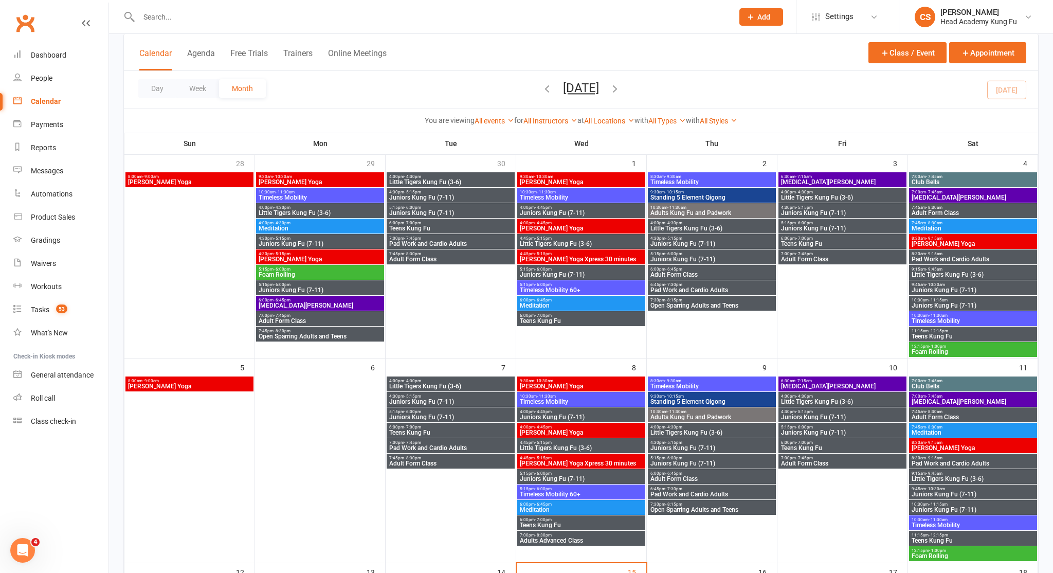
click at [552, 414] on span "Juniors Kung Fu (7-11)" at bounding box center [582, 417] width 124 height 6
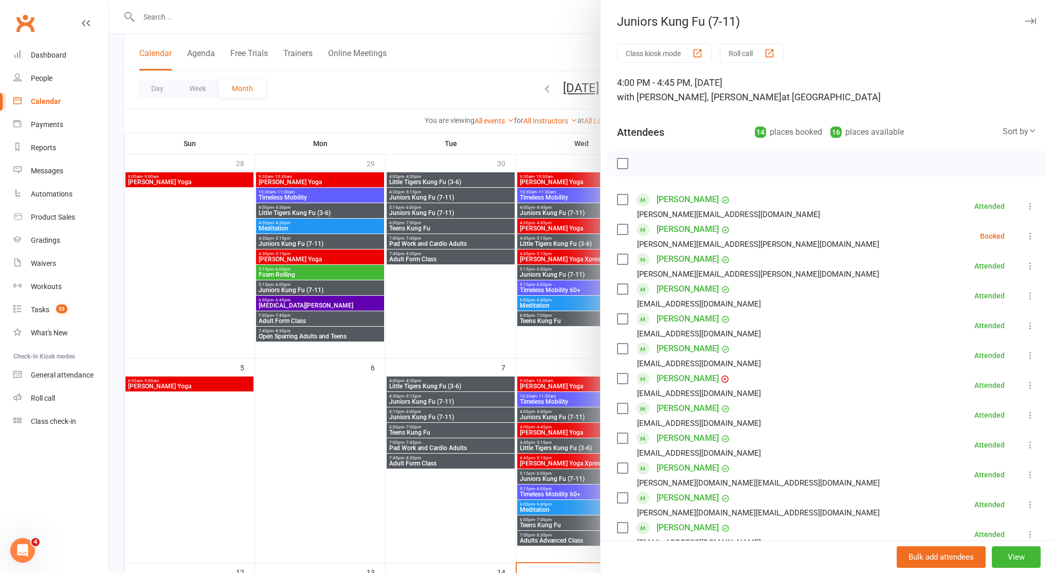
click at [493, 23] on div at bounding box center [581, 286] width 944 height 573
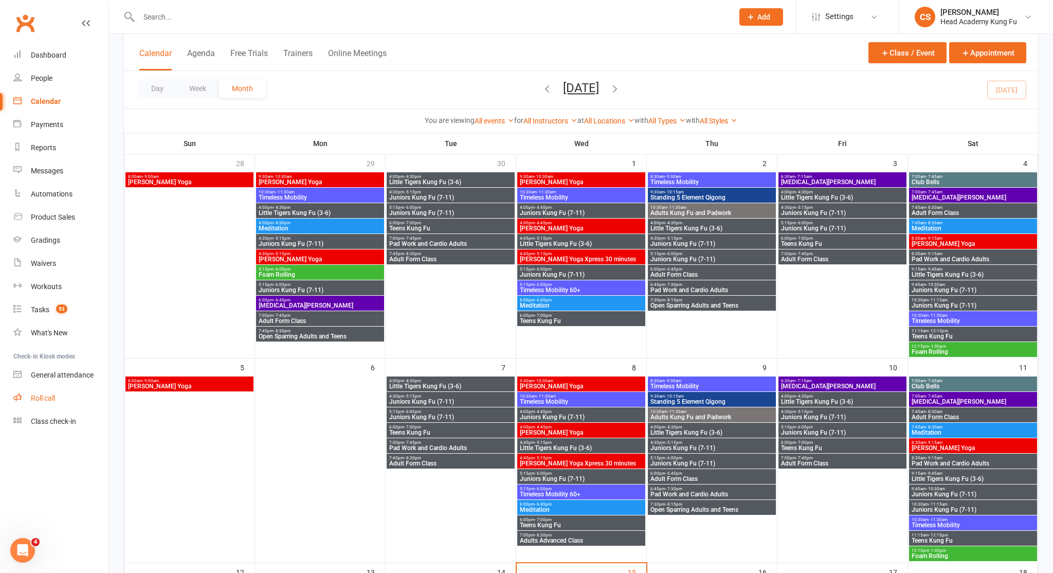
click at [56, 390] on link "Roll call" at bounding box center [60, 398] width 95 height 23
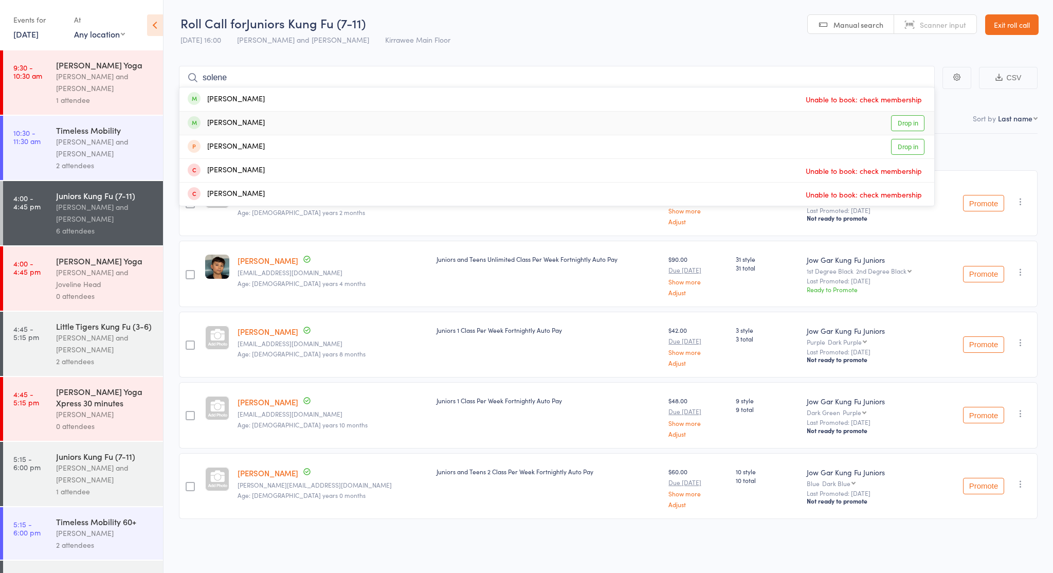
type input "solene"
click at [913, 126] on link "Drop in" at bounding box center [907, 123] width 33 height 16
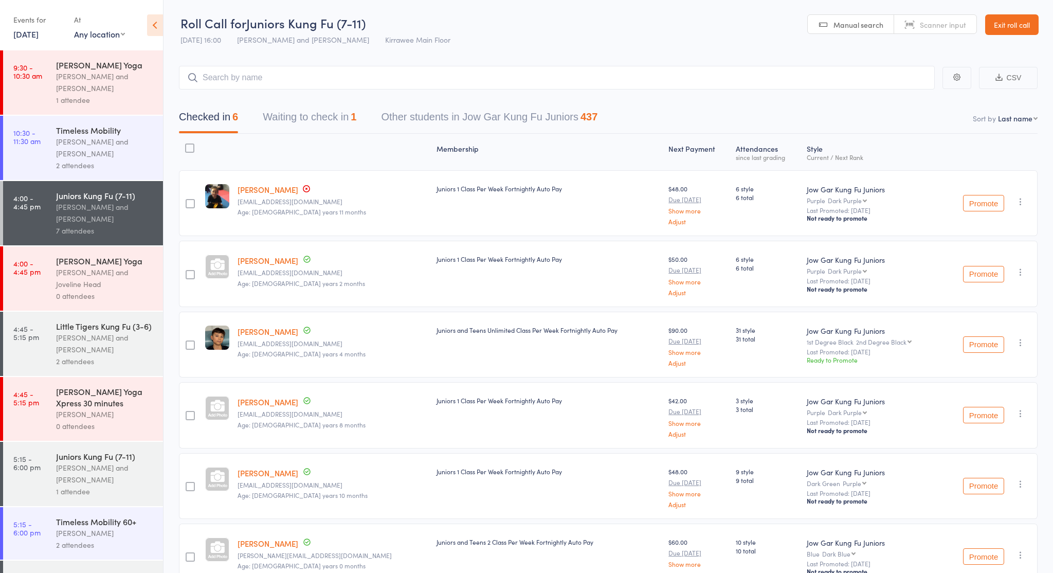
click at [96, 288] on div "[PERSON_NAME] and Joveline Head" at bounding box center [105, 278] width 98 height 24
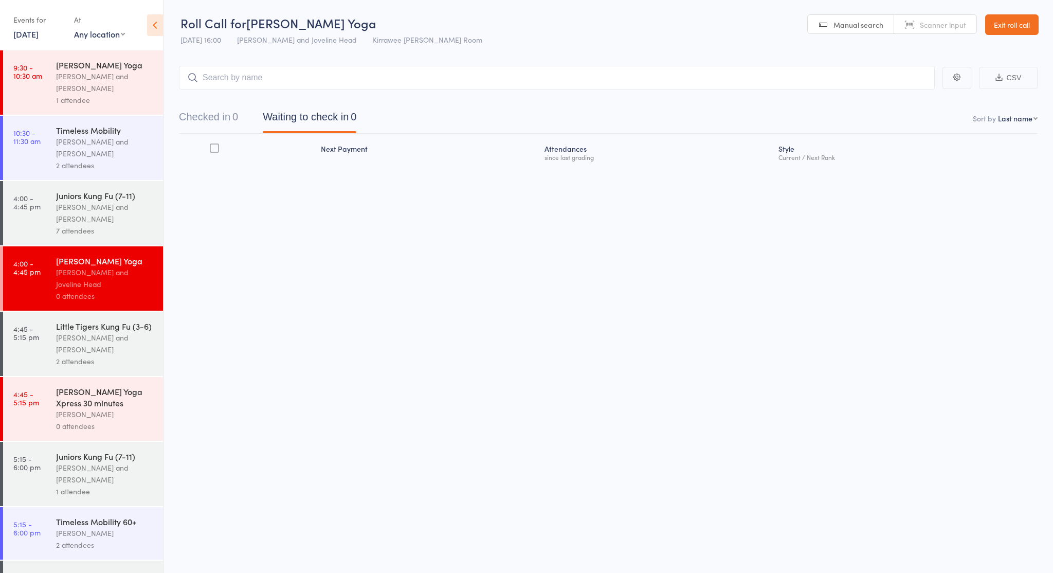
click at [122, 403] on div "[PERSON_NAME] Yoga Xpress 30 minutes" at bounding box center [105, 397] width 98 height 23
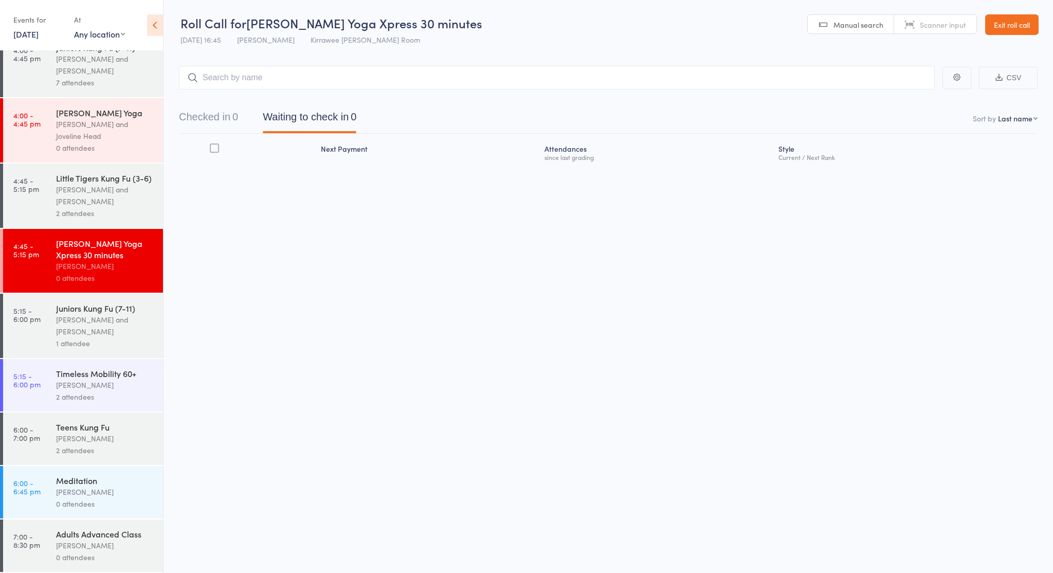
scroll to position [148, 0]
click at [111, 381] on div "[PERSON_NAME]" at bounding box center [105, 385] width 98 height 12
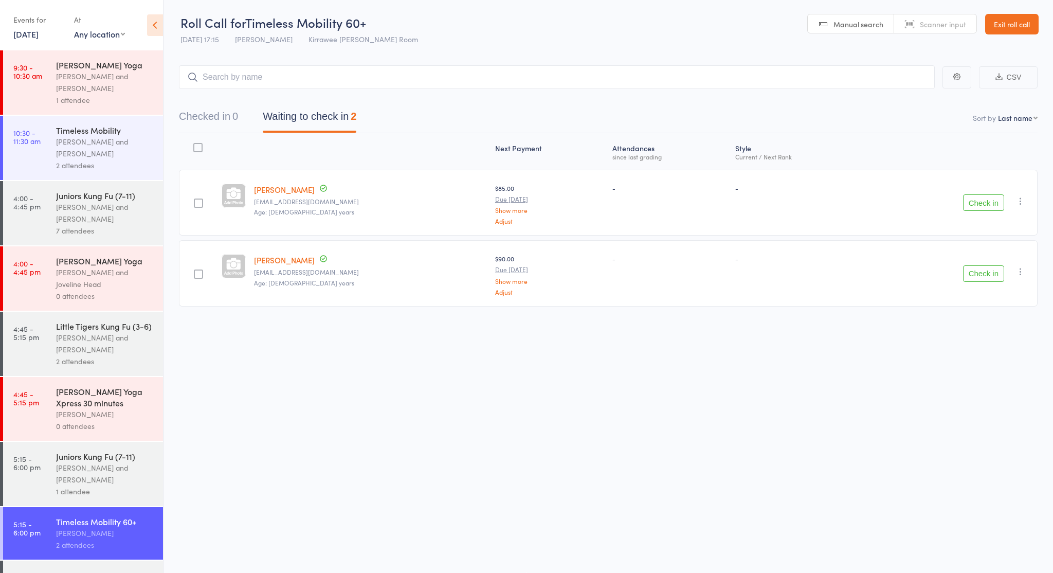
scroll to position [1, 0]
click at [123, 222] on div "[PERSON_NAME] and [PERSON_NAME]" at bounding box center [105, 213] width 98 height 24
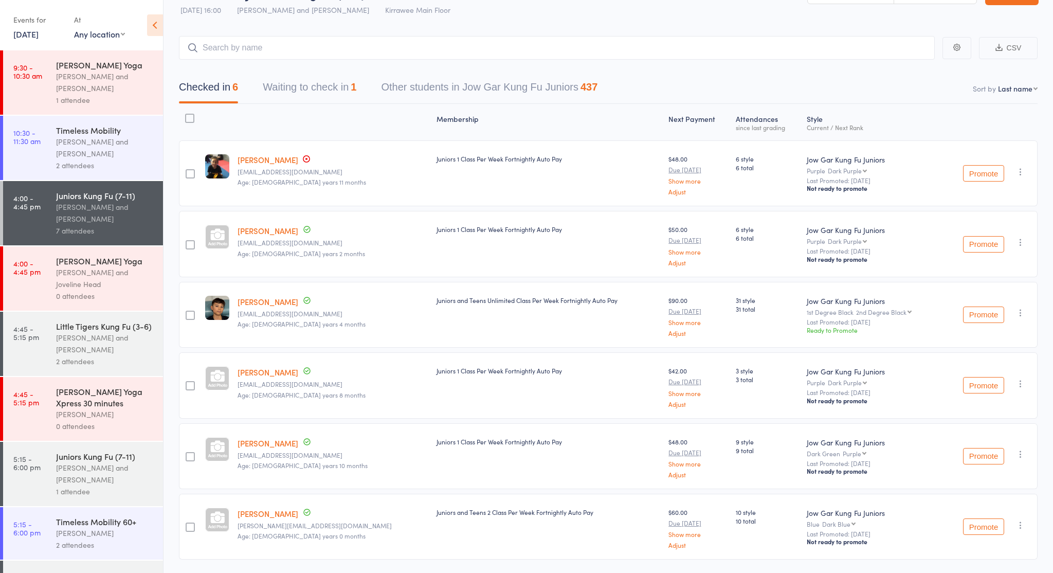
scroll to position [32, 0]
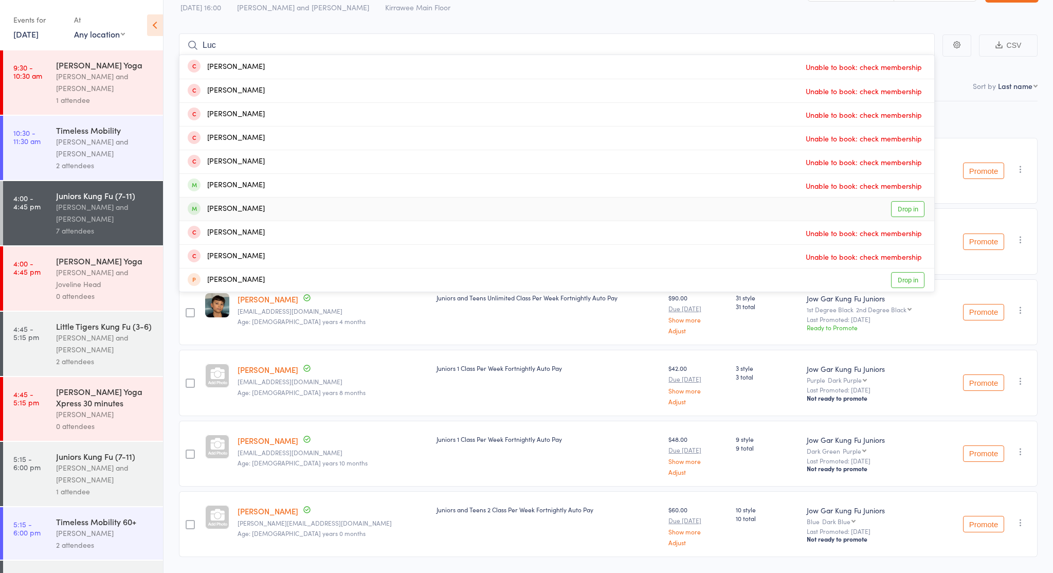
type input "Luc"
drag, startPoint x: 909, startPoint y: 201, endPoint x: 909, endPoint y: 208, distance: 6.7
click at [909, 208] on link "Drop in" at bounding box center [907, 209] width 33 height 16
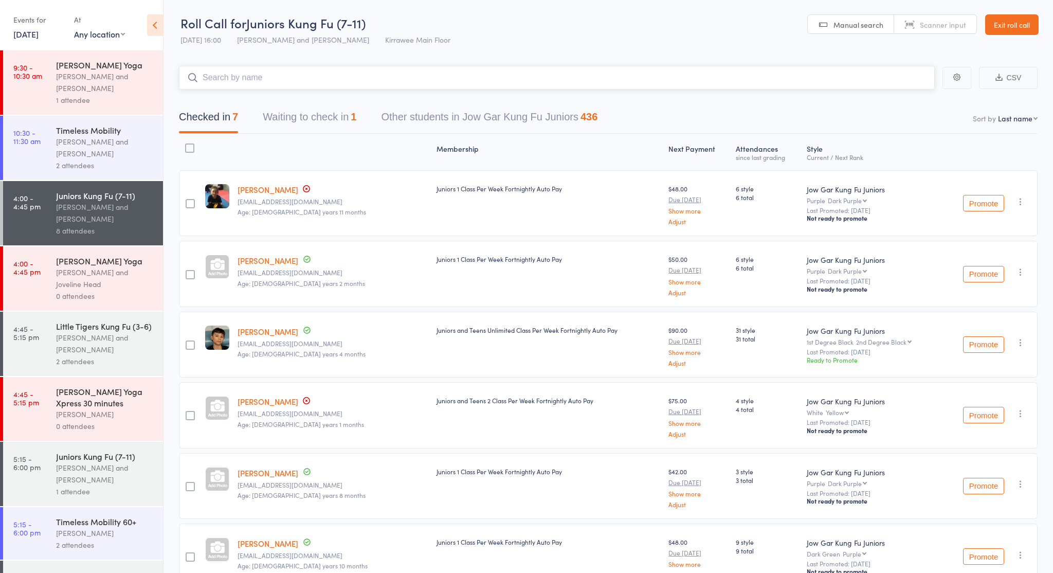
scroll to position [0, 0]
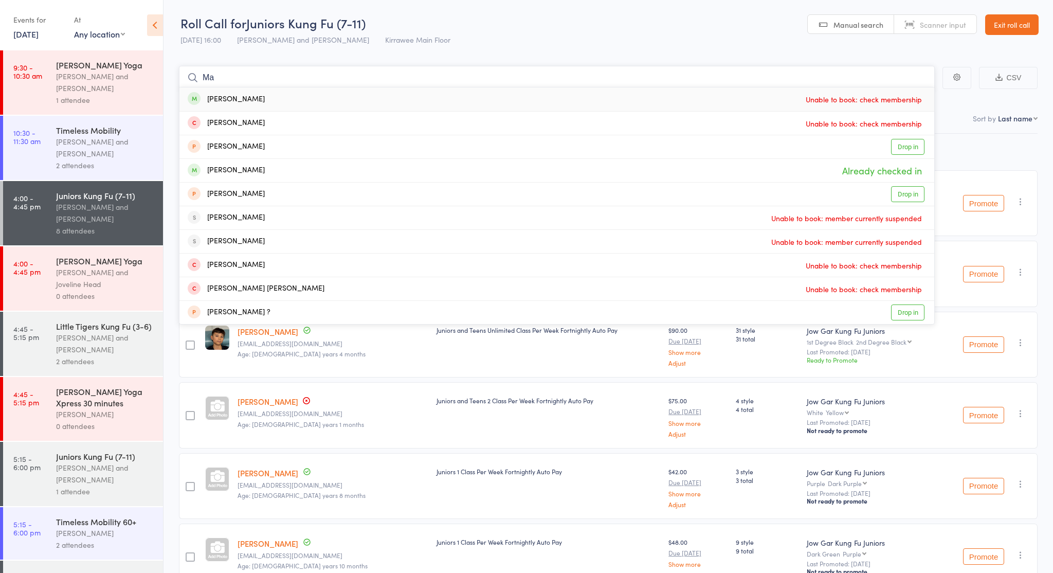
type input "M"
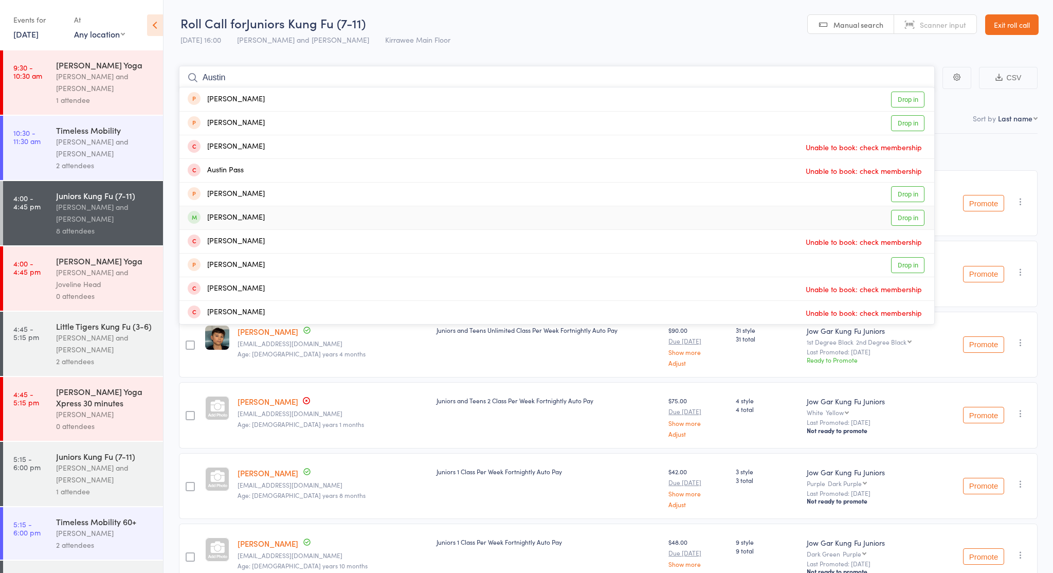
type input "Austin"
click at [900, 218] on link "Drop in" at bounding box center [907, 218] width 33 height 16
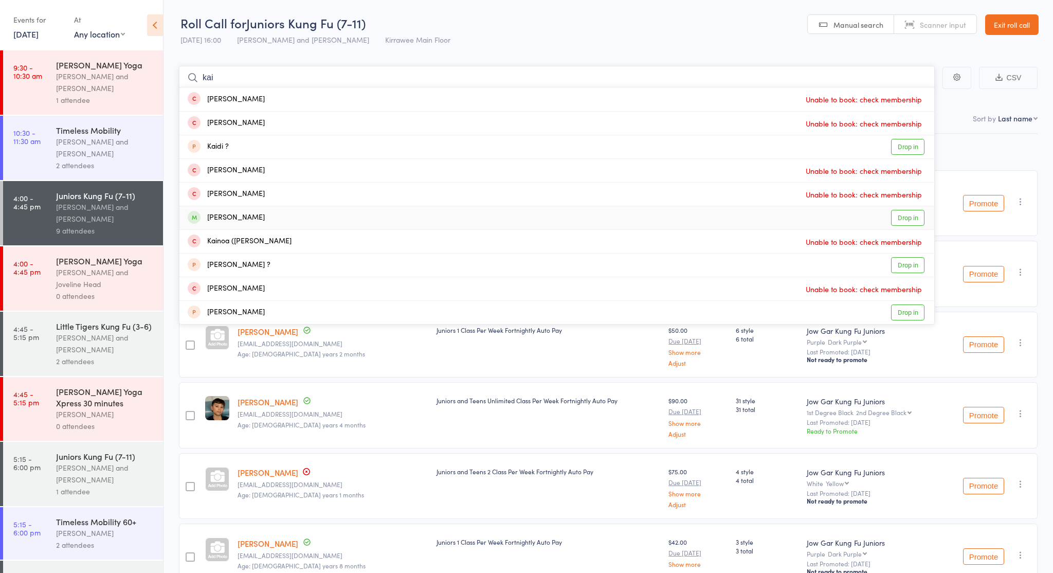
type input "kai"
click at [916, 218] on link "Drop in" at bounding box center [907, 218] width 33 height 16
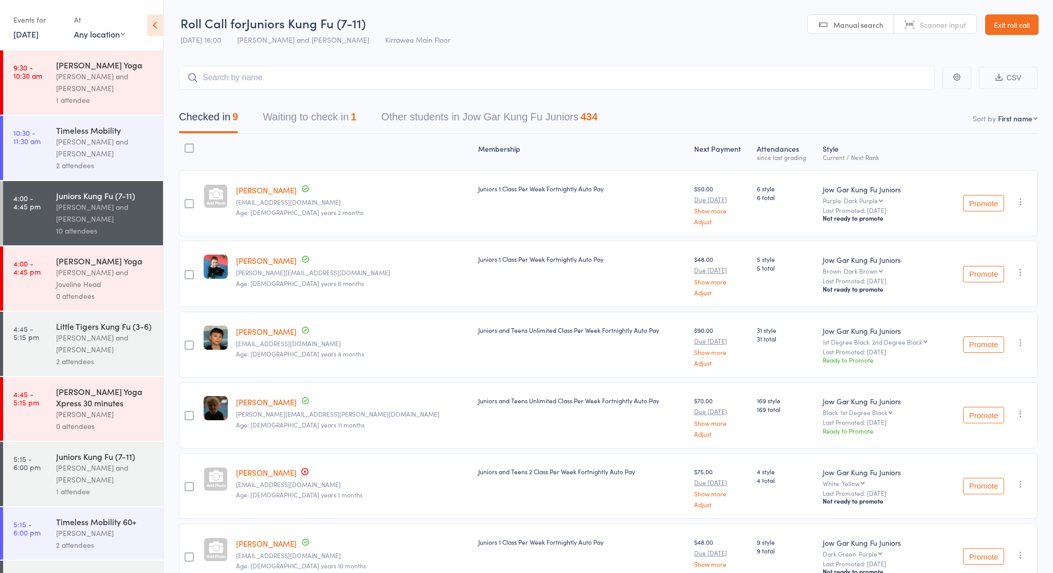
select select "1"
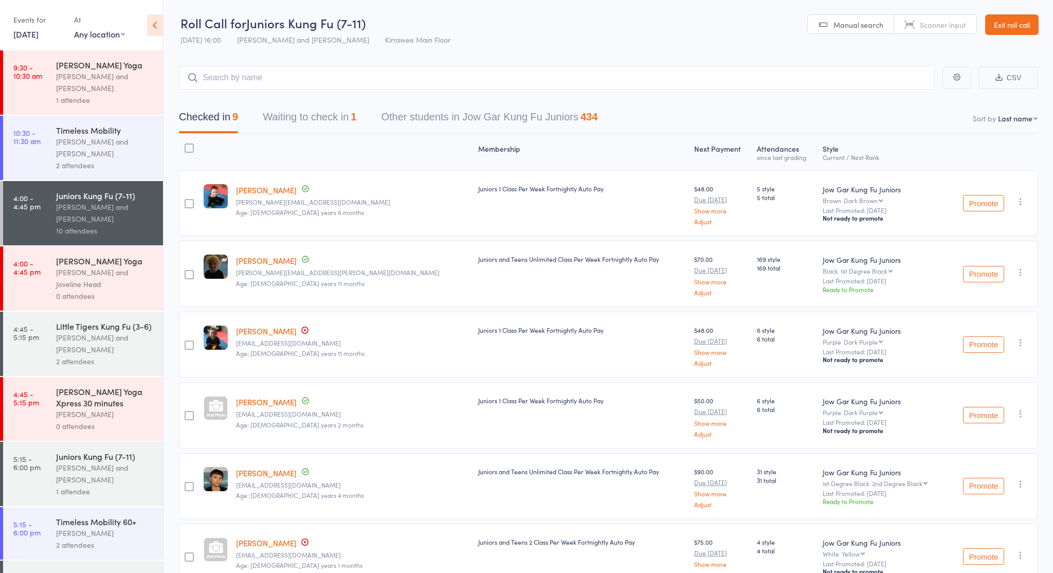
drag, startPoint x: 676, startPoint y: 65, endPoint x: 682, endPoint y: 74, distance: 10.1
click at [677, 69] on main "CSV Checked in 9 Waiting to check in 1 Other students in Jow Gar Kung Fu Junior…" at bounding box center [609, 448] width 890 height 797
click at [682, 75] on input "search" at bounding box center [557, 78] width 756 height 24
click at [713, 75] on input "search" at bounding box center [557, 78] width 756 height 24
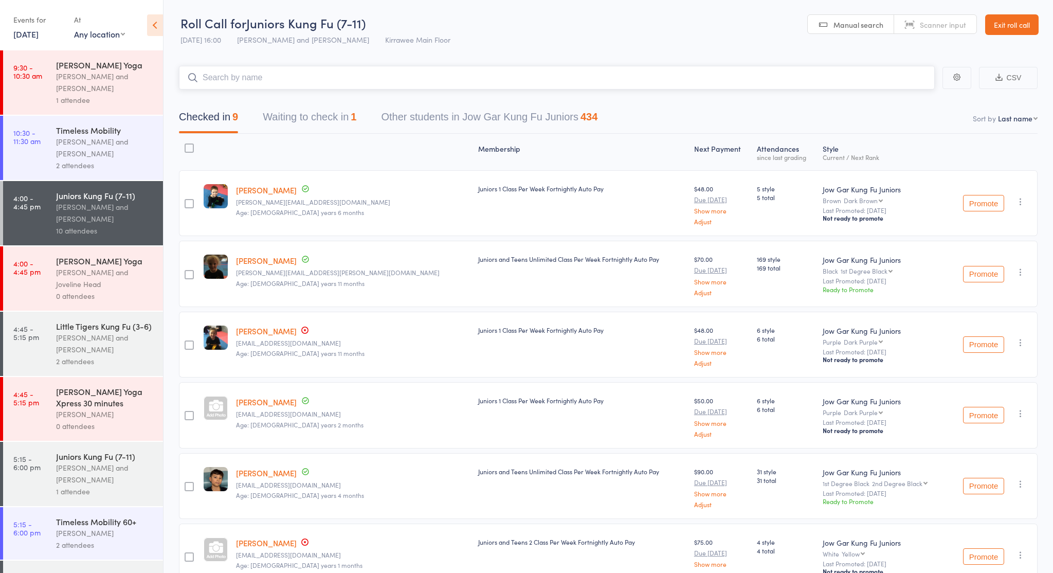
scroll to position [0, 1]
click at [712, 75] on input "search" at bounding box center [557, 78] width 756 height 24
drag, startPoint x: 712, startPoint y: 75, endPoint x: 580, endPoint y: 49, distance: 135.1
click at [678, 60] on main "CSV Checked in 9 Waiting to check in 1 Other students in Jow Gar Kung Fu Junior…" at bounding box center [609, 448] width 890 height 797
click at [357, 79] on input "search" at bounding box center [557, 78] width 756 height 24
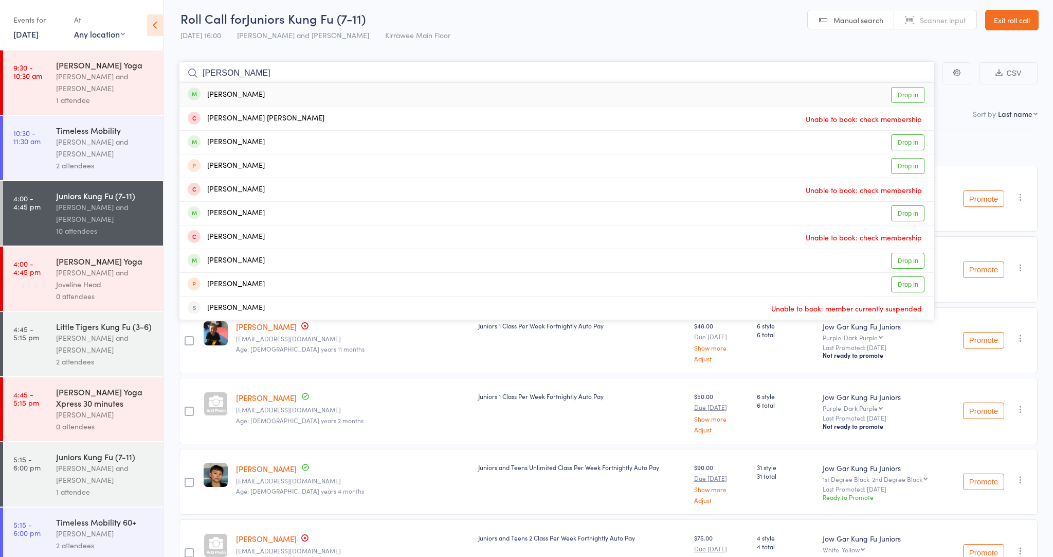
scroll to position [5, 0]
type input "[PERSON_NAME]"
click at [457, 96] on div "[PERSON_NAME] Drop in" at bounding box center [557, 94] width 755 height 24
type input "[PERSON_NAME]"
click at [357, 139] on div "[PERSON_NAME] Drop in" at bounding box center [557, 141] width 755 height 23
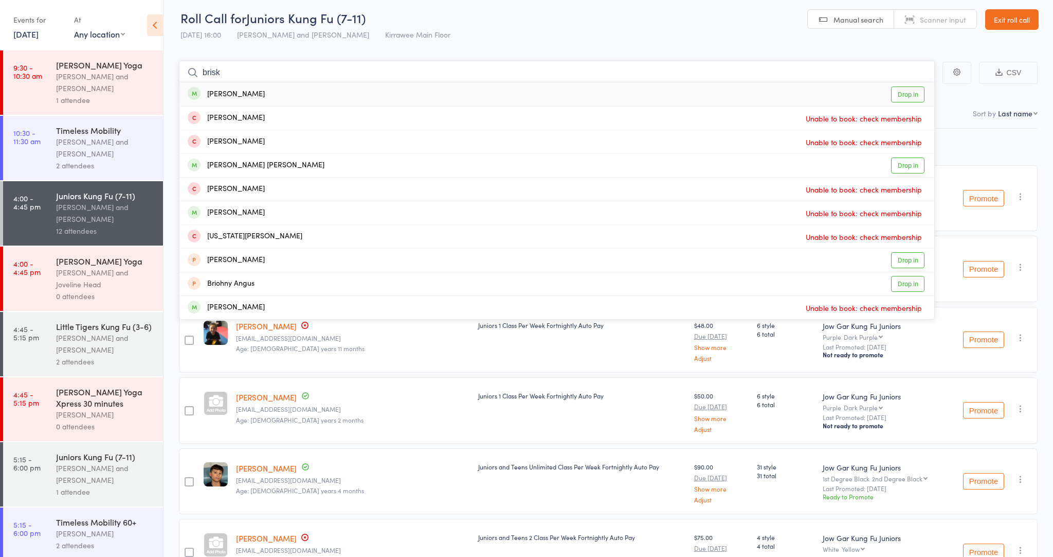
type input "brisk"
drag, startPoint x: 431, startPoint y: 504, endPoint x: 303, endPoint y: 94, distance: 430.0
click at [303, 94] on div "[PERSON_NAME] Drop in" at bounding box center [557, 94] width 755 height 24
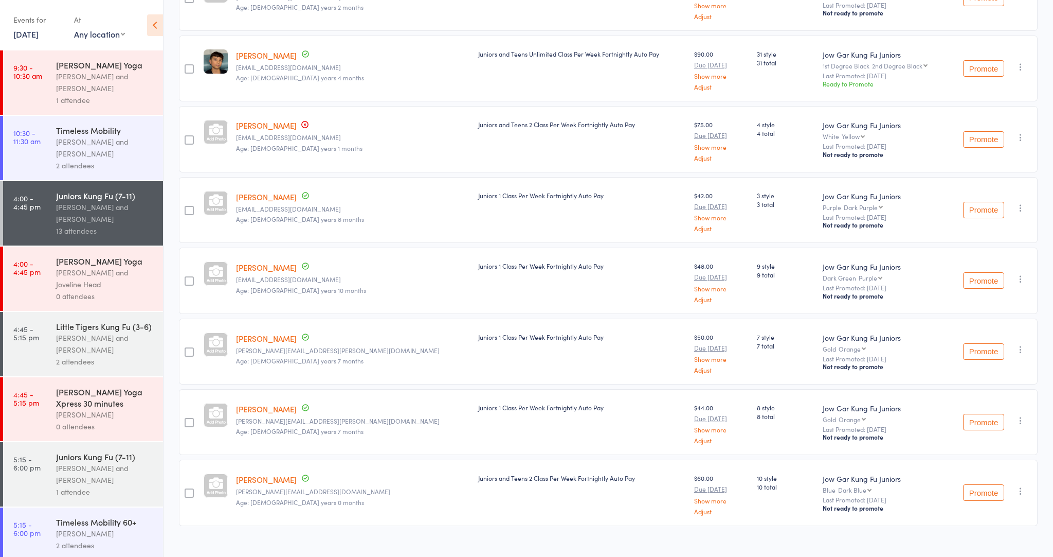
scroll to position [493, 0]
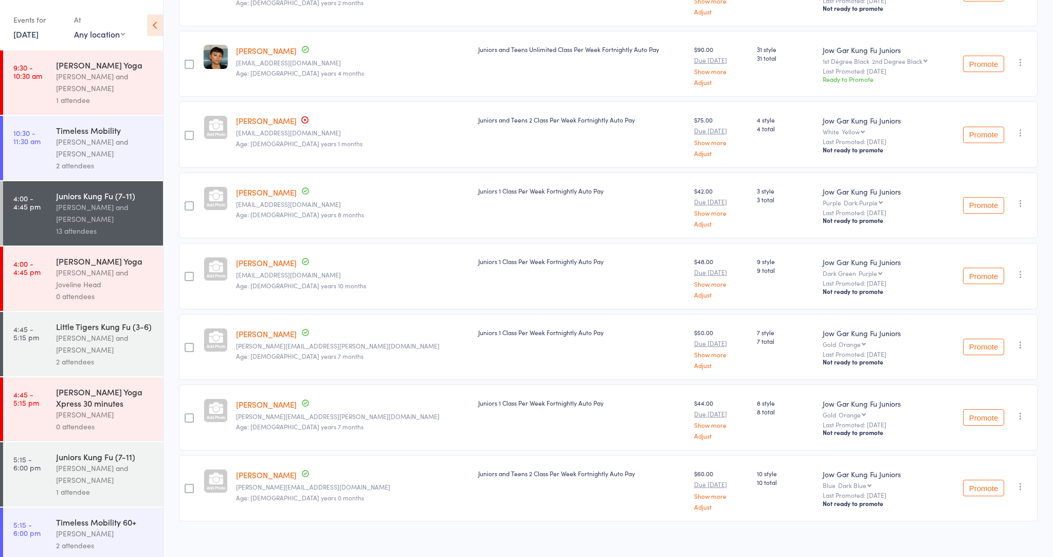
click at [87, 353] on div "[PERSON_NAME] and [PERSON_NAME]" at bounding box center [105, 344] width 98 height 24
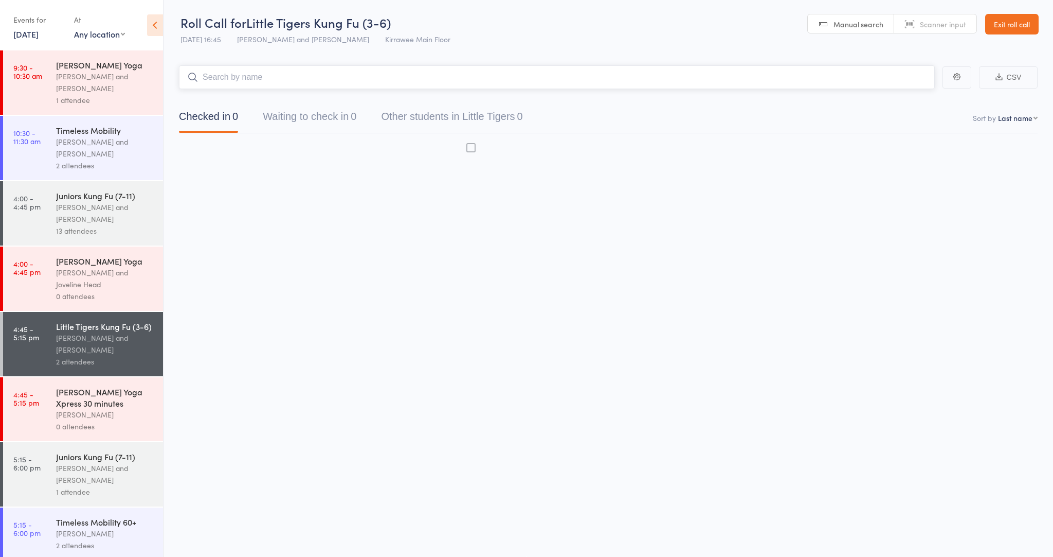
scroll to position [1, 0]
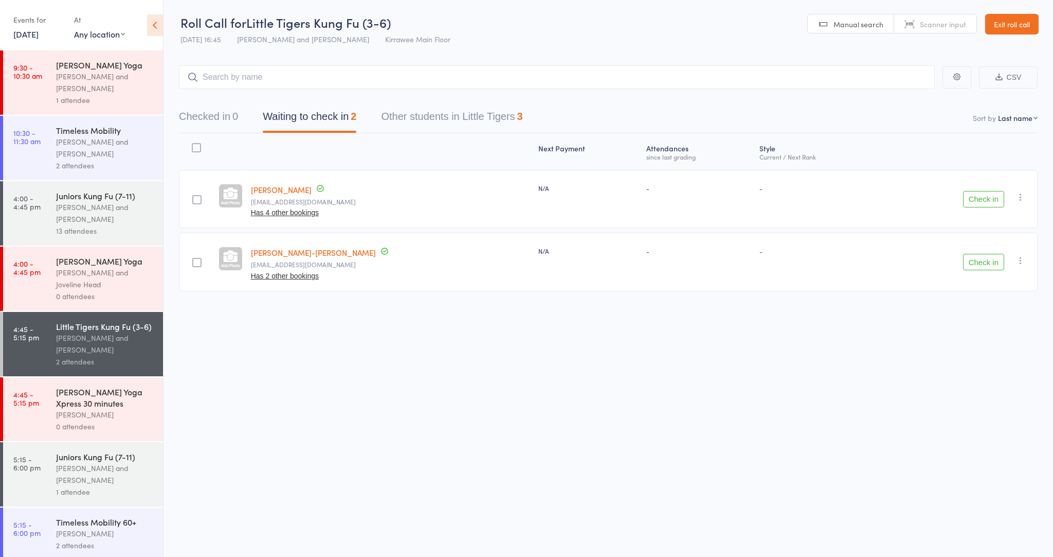
click at [982, 262] on button "Check in" at bounding box center [983, 262] width 41 height 16
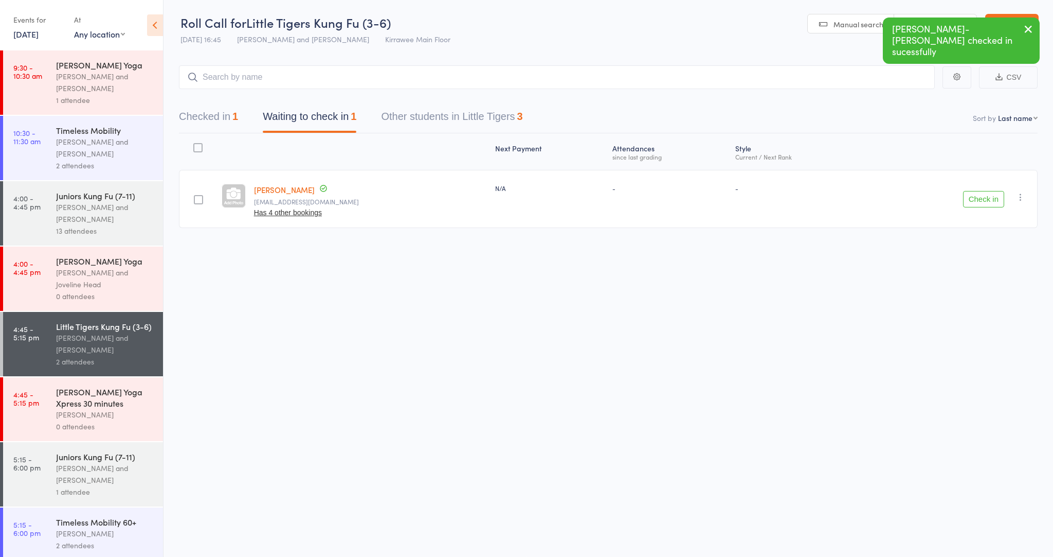
drag, startPoint x: 239, startPoint y: 122, endPoint x: 244, endPoint y: 110, distance: 13.4
click at [238, 122] on div "1" at bounding box center [235, 116] width 6 height 11
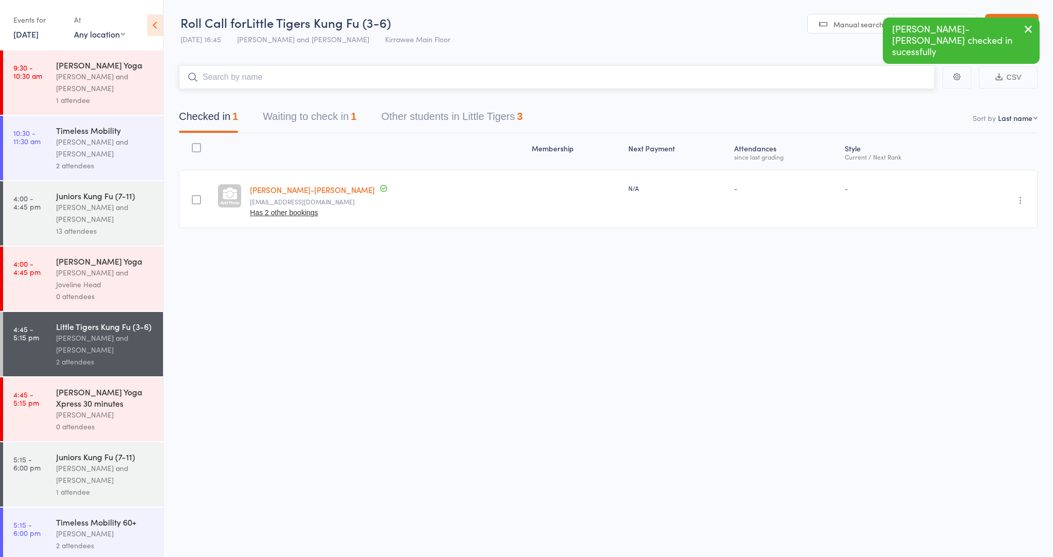
drag, startPoint x: 260, startPoint y: 71, endPoint x: 265, endPoint y: 72, distance: 5.7
click at [261, 72] on input "search" at bounding box center [557, 77] width 756 height 24
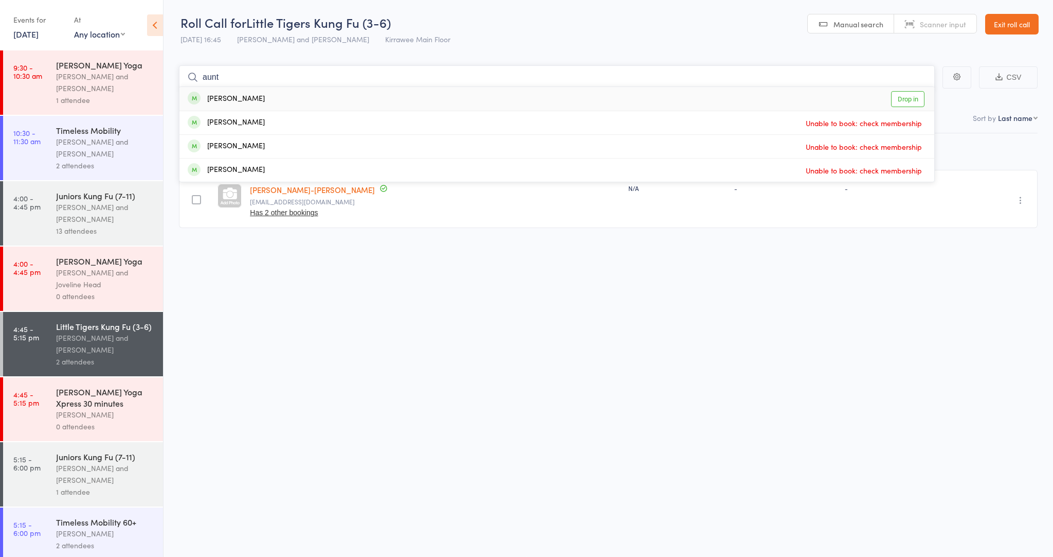
type input "aunt"
drag, startPoint x: 265, startPoint y: 72, endPoint x: 910, endPoint y: 100, distance: 645.7
click at [909, 100] on link "Drop in" at bounding box center [907, 99] width 33 height 16
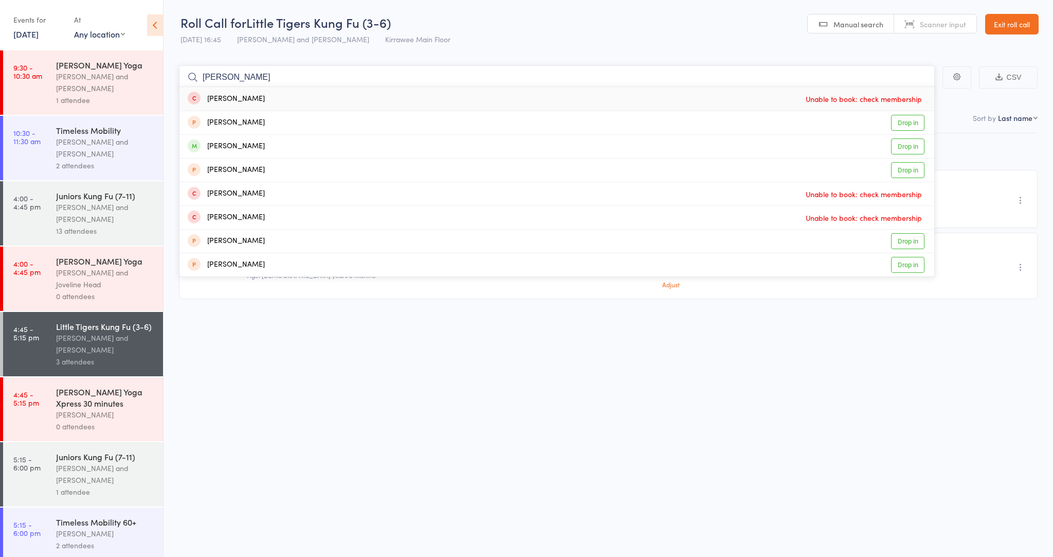
type input "[PERSON_NAME]"
drag, startPoint x: 699, startPoint y: 79, endPoint x: 913, endPoint y: 152, distance: 225.9
click at [913, 152] on link "Drop in" at bounding box center [907, 146] width 33 height 16
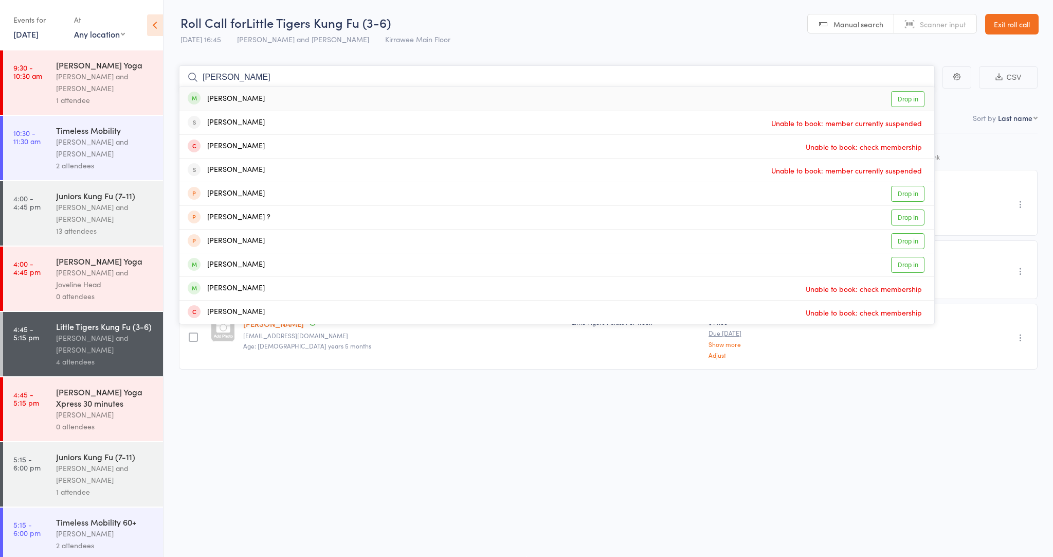
type input "[PERSON_NAME]"
drag, startPoint x: 436, startPoint y: 120, endPoint x: 913, endPoint y: 95, distance: 477.0
click at [909, 94] on link "Drop in" at bounding box center [907, 99] width 33 height 16
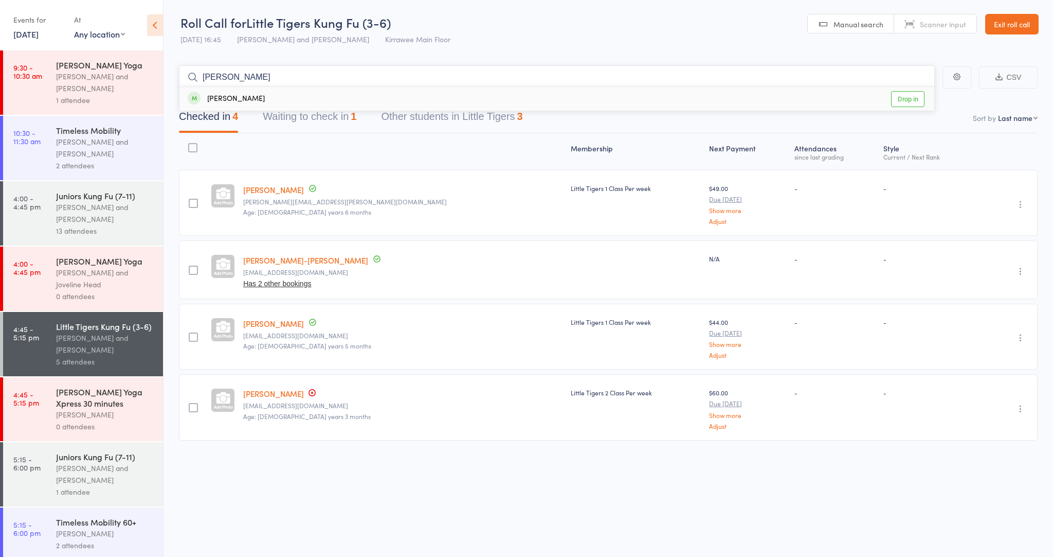
type input "[PERSON_NAME]"
click at [915, 101] on link "Drop in" at bounding box center [907, 99] width 33 height 16
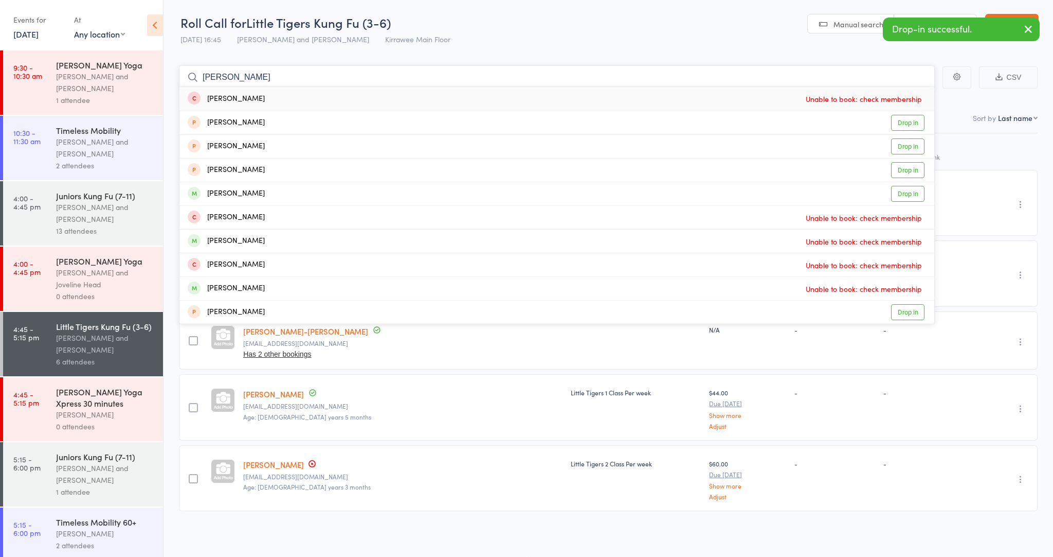
type input "[PERSON_NAME]"
drag, startPoint x: 843, startPoint y: 94, endPoint x: 896, endPoint y: 188, distance: 108.3
click at [893, 188] on link "Drop in" at bounding box center [907, 194] width 33 height 16
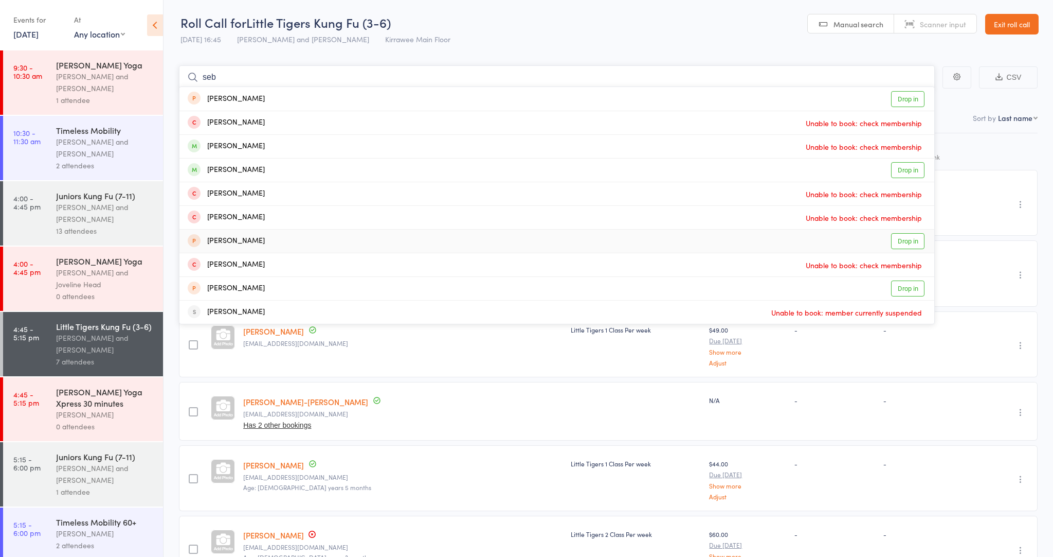
type input "seb"
click at [906, 241] on link "Drop in" at bounding box center [907, 241] width 33 height 16
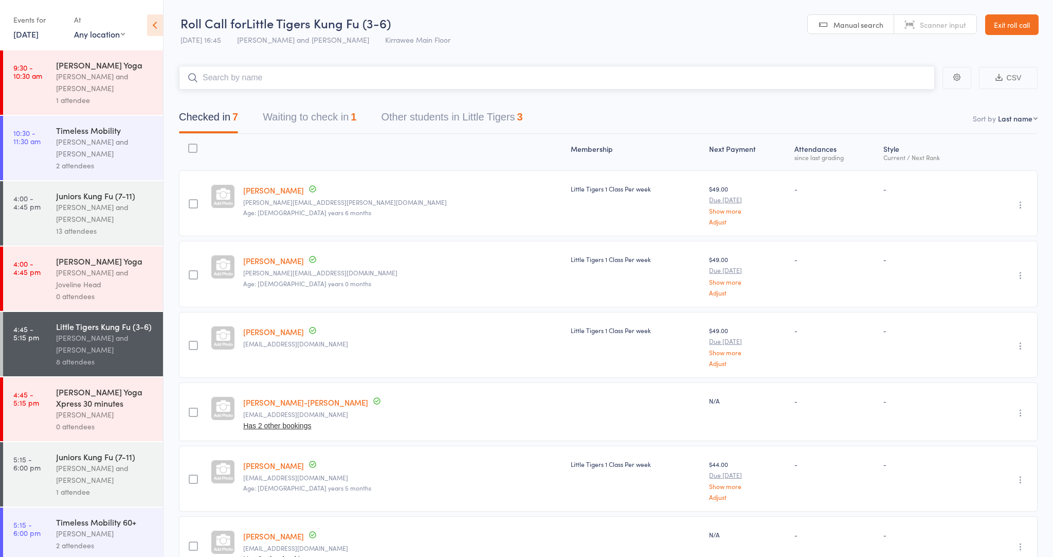
scroll to position [0, 0]
drag, startPoint x: 201, startPoint y: 69, endPoint x: 210, endPoint y: 70, distance: 8.9
click at [202, 69] on input "search" at bounding box center [557, 78] width 756 height 24
click at [210, 70] on input "search" at bounding box center [557, 78] width 756 height 24
click at [209, 76] on input "search" at bounding box center [557, 78] width 756 height 24
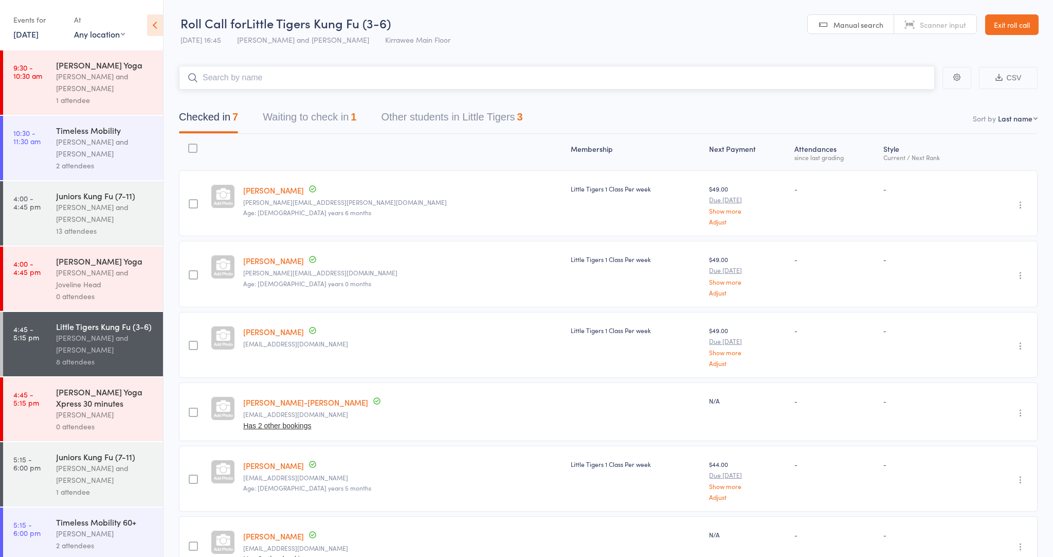
click at [209, 76] on input "search" at bounding box center [557, 78] width 756 height 24
click at [207, 78] on input "search" at bounding box center [557, 78] width 756 height 24
drag, startPoint x: 200, startPoint y: 80, endPoint x: 207, endPoint y: 78, distance: 7.0
click at [202, 79] on input "search" at bounding box center [557, 78] width 756 height 24
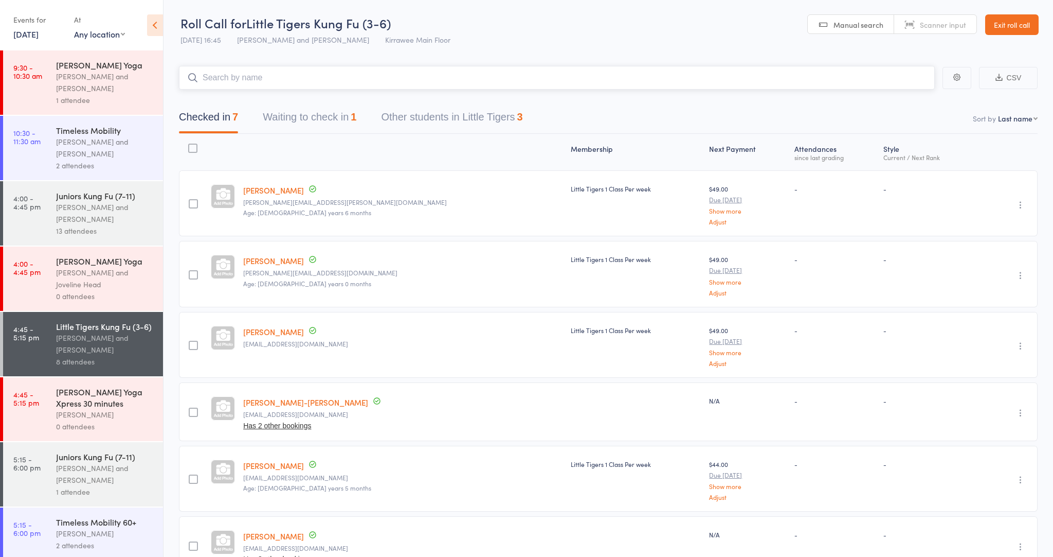
click at [207, 78] on input "search" at bounding box center [557, 78] width 756 height 24
drag, startPoint x: 207, startPoint y: 78, endPoint x: 218, endPoint y: 75, distance: 11.1
click at [217, 75] on input "search" at bounding box center [557, 78] width 756 height 24
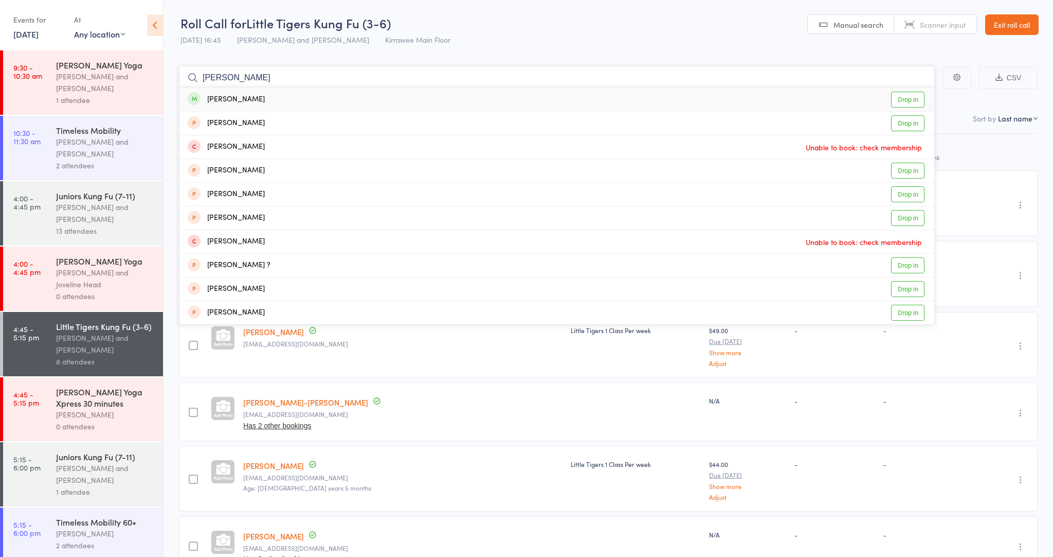
type input "[PERSON_NAME]"
click at [897, 101] on link "Drop in" at bounding box center [907, 100] width 33 height 16
